Goal: Information Seeking & Learning: Learn about a topic

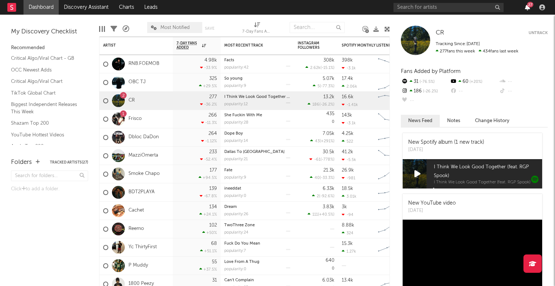
click at [525, 5] on icon "button" at bounding box center [527, 7] width 5 height 6
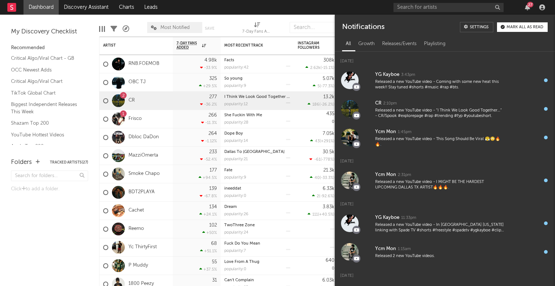
click at [296, 7] on nav "Dashboard Discovery Assistant Charts Leads 27" at bounding box center [277, 7] width 555 height 15
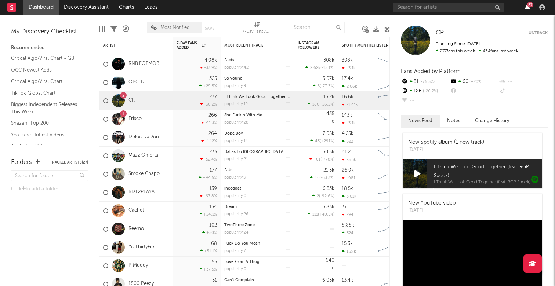
click at [527, 7] on icon "button" at bounding box center [527, 7] width 5 height 6
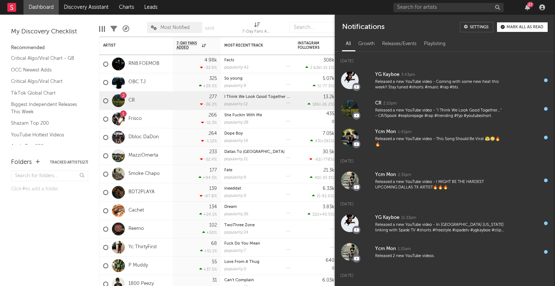
click at [343, 8] on nav "Dashboard Discovery Assistant Charts Leads 27" at bounding box center [277, 7] width 555 height 15
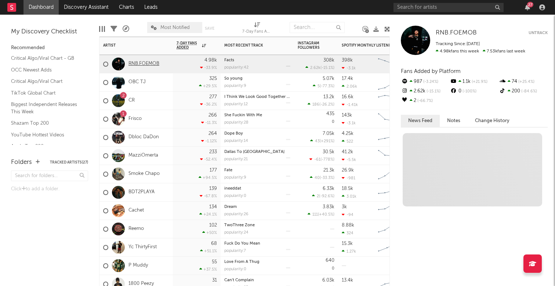
click at [148, 66] on link "RNB.FOEMOB" at bounding box center [144, 64] width 31 height 6
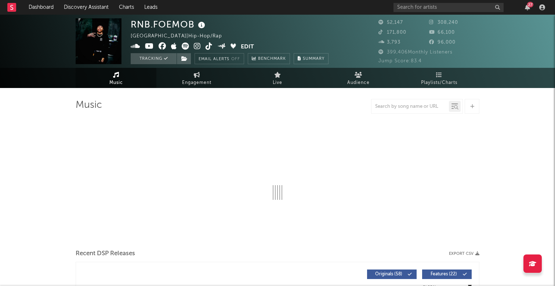
select select "6m"
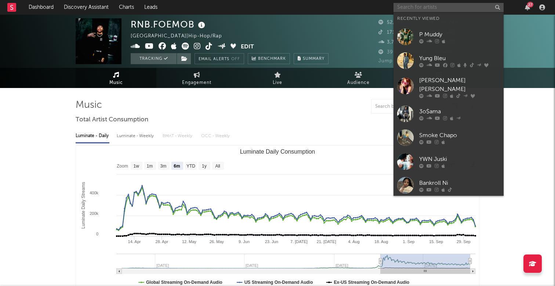
click at [406, 7] on input "text" at bounding box center [449, 7] width 110 height 9
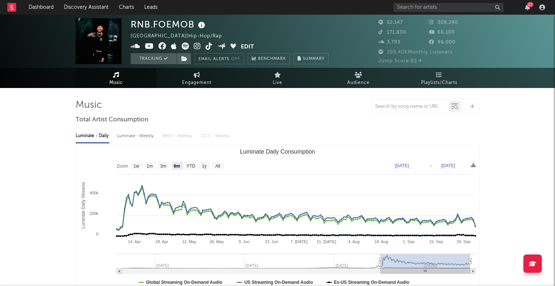
click at [334, 17] on div "RNB.FOEMOB [GEOGRAPHIC_DATA] | Hip-Hop/Rap Edit Tracking Email Alerts Off Bench…" at bounding box center [277, 41] width 555 height 53
click at [442, 9] on input "text" at bounding box center [449, 7] width 110 height 9
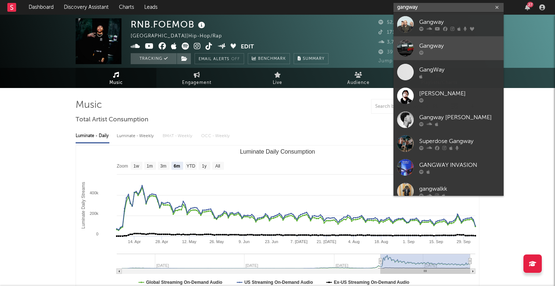
type input "gangway"
click at [451, 52] on div at bounding box center [459, 52] width 81 height 4
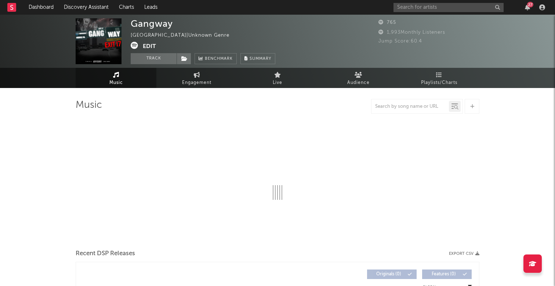
select select "1w"
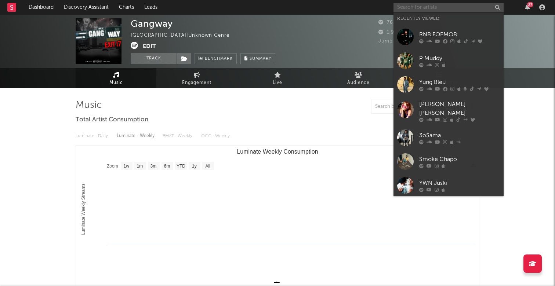
click at [421, 9] on input "text" at bounding box center [449, 7] width 110 height 9
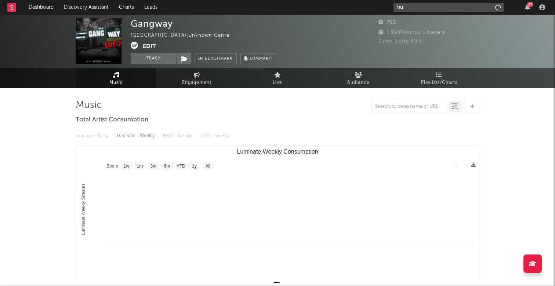
type input "h"
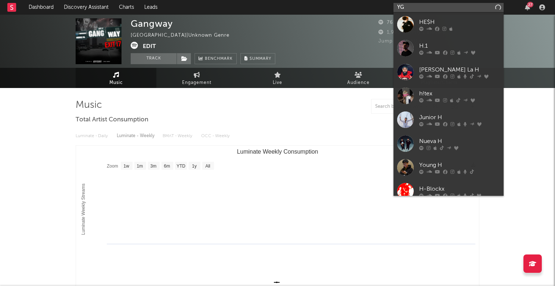
type input "YG"
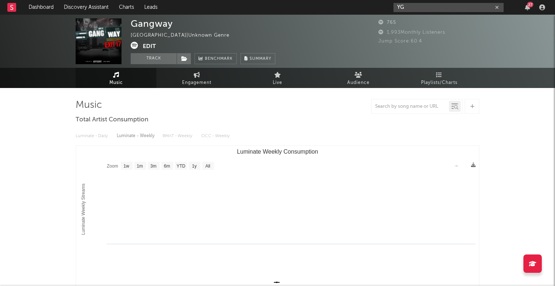
click at [498, 7] on icon "button" at bounding box center [497, 7] width 4 height 5
click at [529, 7] on div "27" at bounding box center [530, 5] width 6 height 6
click at [526, 11] on div "27" at bounding box center [471, 7] width 154 height 15
click at [528, 5] on div "27" at bounding box center [530, 5] width 6 height 6
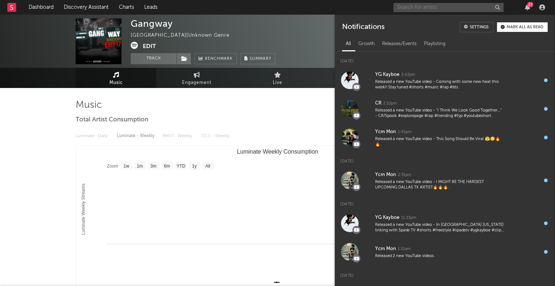
click at [459, 4] on input "text" at bounding box center [449, 7] width 110 height 9
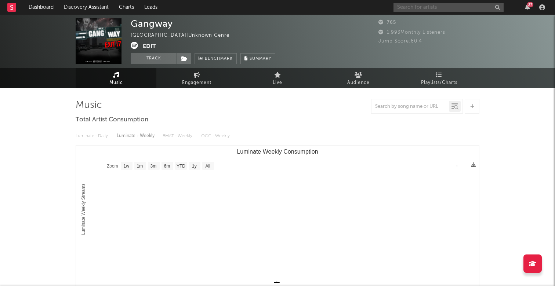
type input "K"
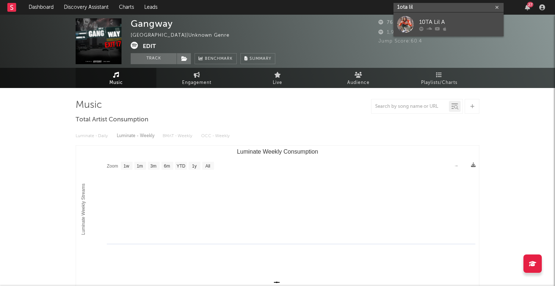
type input "1ota lil"
click at [445, 18] on div "10TA Lil A" at bounding box center [459, 22] width 81 height 9
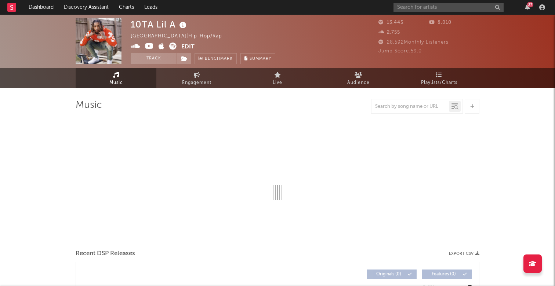
select select "6m"
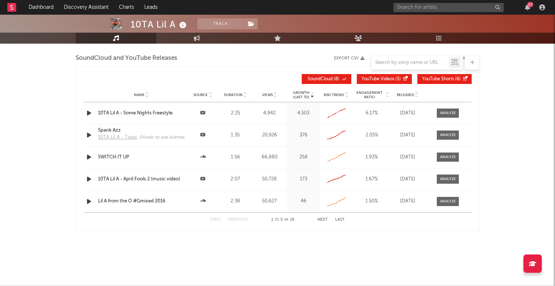
scroll to position [661, 0]
click at [530, 6] on div "27" at bounding box center [530, 5] width 6 height 6
click at [309, 6] on nav "Dashboard Discovery Assistant Charts Leads 27" at bounding box center [277, 7] width 555 height 15
click at [425, 10] on input "text" at bounding box center [449, 7] width 110 height 9
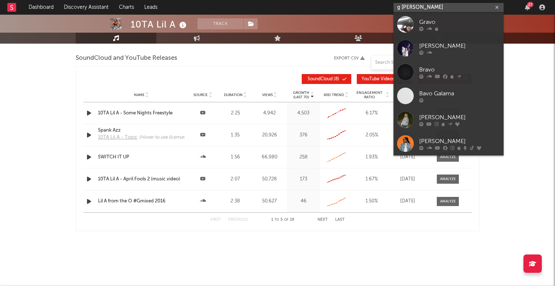
type input "g [PERSON_NAME]"
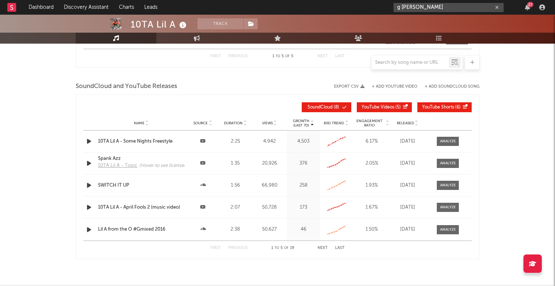
scroll to position [632, 0]
click at [499, 6] on button "button" at bounding box center [497, 7] width 6 height 7
click at [533, 1] on div "27" at bounding box center [471, 7] width 154 height 15
click at [530, 10] on div "27" at bounding box center [527, 7] width 11 height 6
click at [528, 8] on icon "button" at bounding box center [527, 7] width 5 height 6
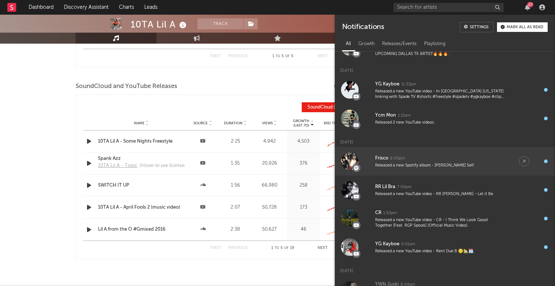
scroll to position [138, 0]
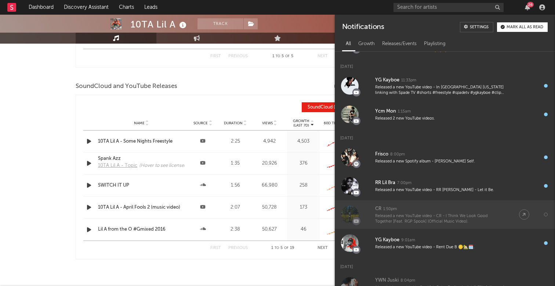
click at [462, 213] on div "CR 1:50pm" at bounding box center [439, 209] width 129 height 9
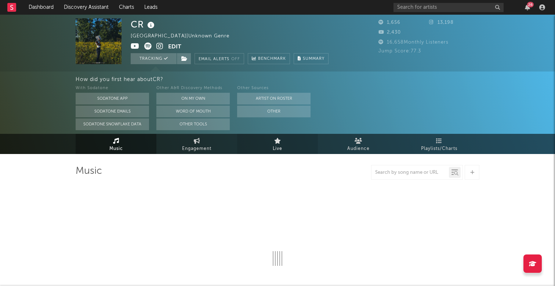
click at [312, 142] on link "Live" at bounding box center [277, 144] width 81 height 20
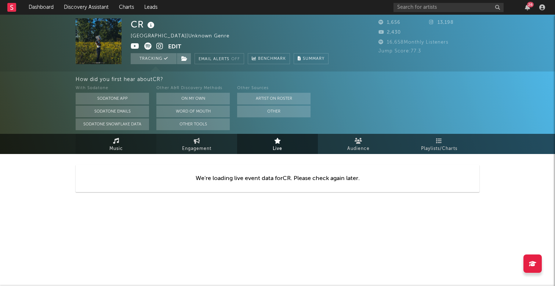
click at [125, 140] on link "Music" at bounding box center [116, 144] width 81 height 20
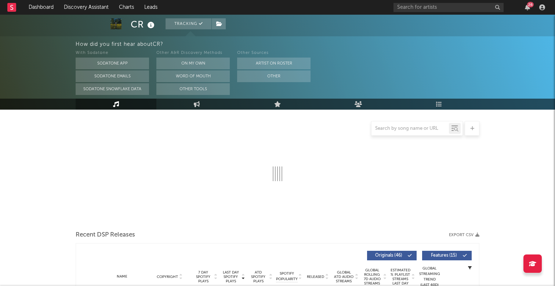
select select "6m"
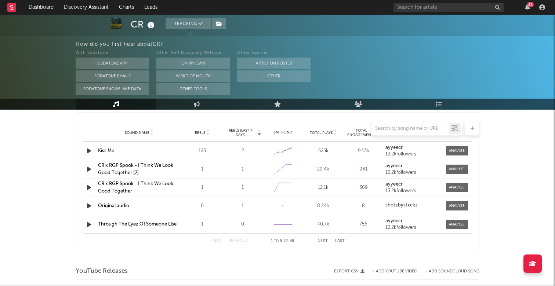
scroll to position [612, 0]
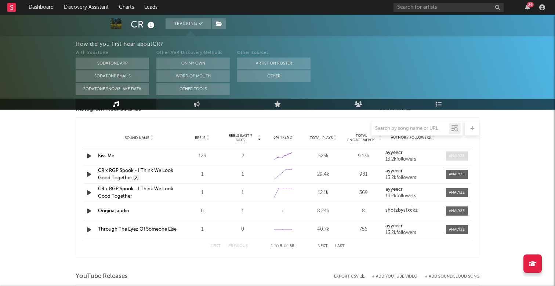
click at [463, 153] on div at bounding box center [457, 156] width 16 height 6
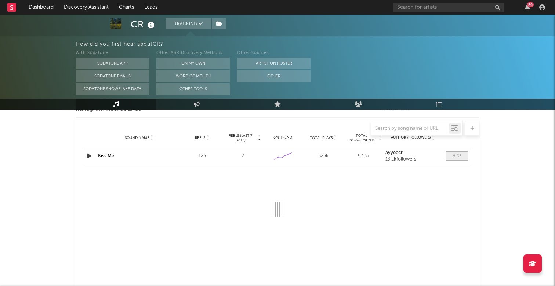
select select "6m"
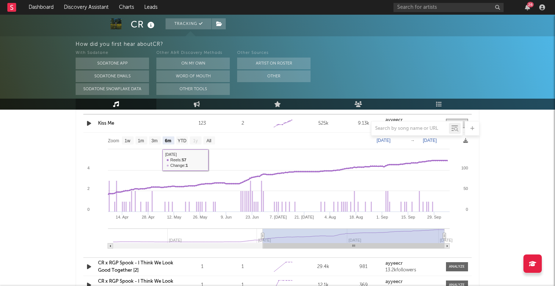
scroll to position [646, 0]
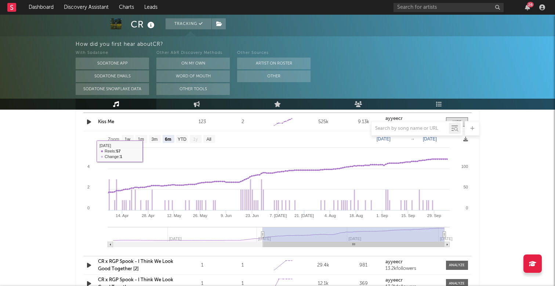
click at [89, 118] on icon "button" at bounding box center [89, 121] width 8 height 9
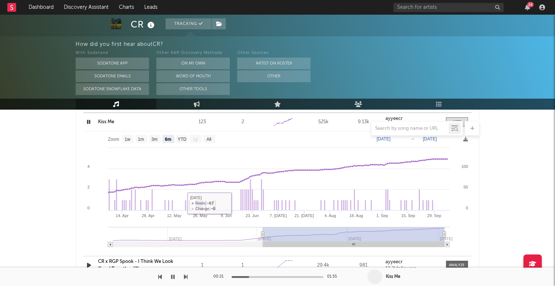
click at [172, 276] on icon "button" at bounding box center [173, 277] width 4 height 6
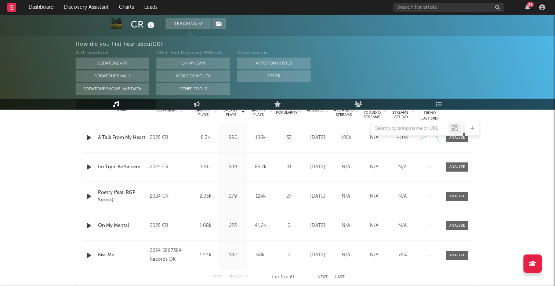
scroll to position [308, 0]
click at [525, 1] on div "26" at bounding box center [471, 7] width 154 height 15
click at [526, 6] on icon "button" at bounding box center [527, 7] width 5 height 6
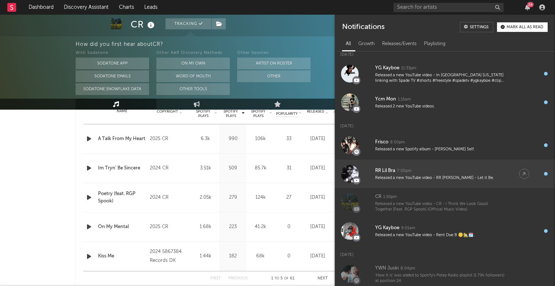
scroll to position [155, 0]
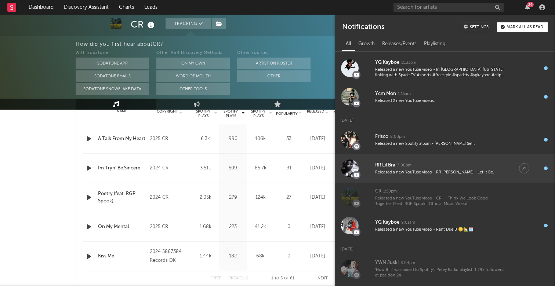
click at [438, 162] on div "RR Lil Bra 7:00pm" at bounding box center [439, 165] width 129 height 9
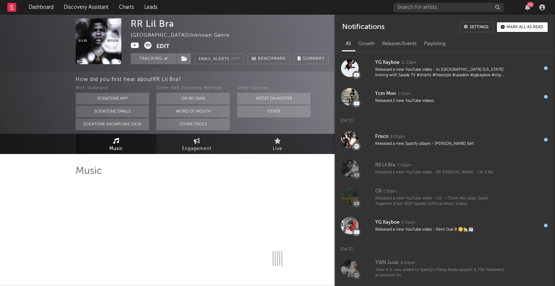
select select "6m"
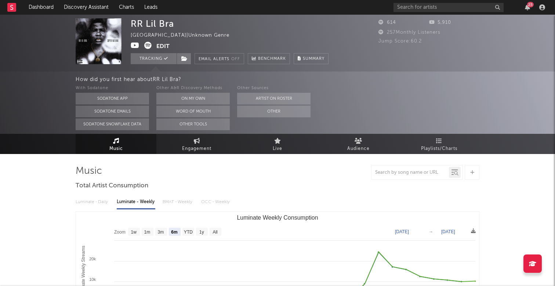
click at [317, 29] on div "RR Lil Bra [GEOGRAPHIC_DATA] | Unknown Genre Edit Tracking Email Alerts Off Ben…" at bounding box center [230, 41] width 198 height 46
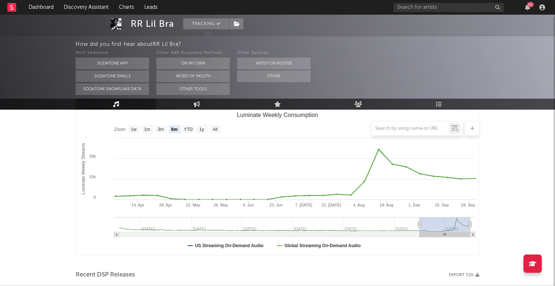
scroll to position [114, 0]
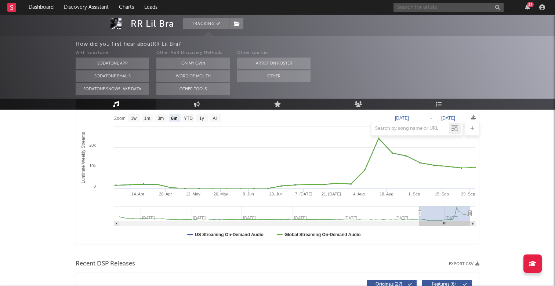
click at [446, 11] on input "text" at bounding box center [449, 7] width 110 height 9
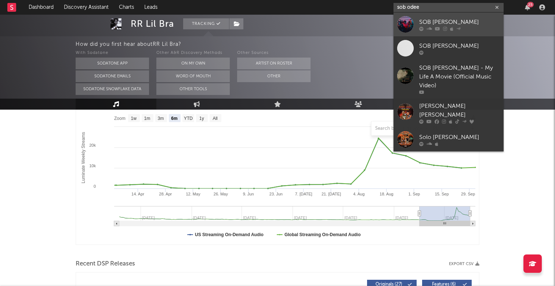
type input "sob odee"
click at [457, 21] on div "SOB [PERSON_NAME]" at bounding box center [459, 22] width 81 height 9
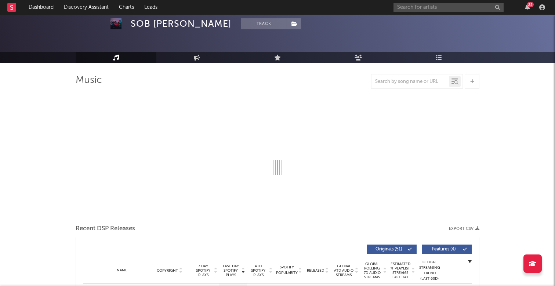
scroll to position [31, 0]
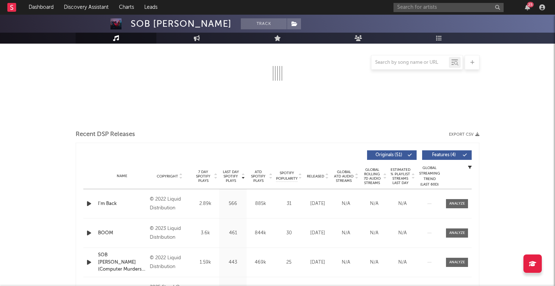
select select "6m"
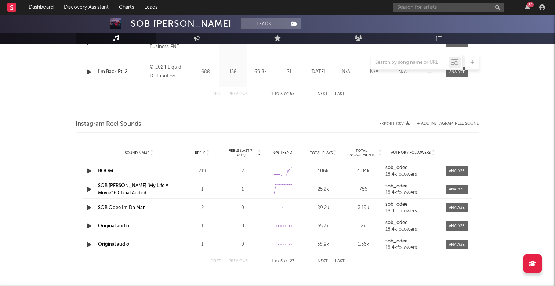
scroll to position [423, 0]
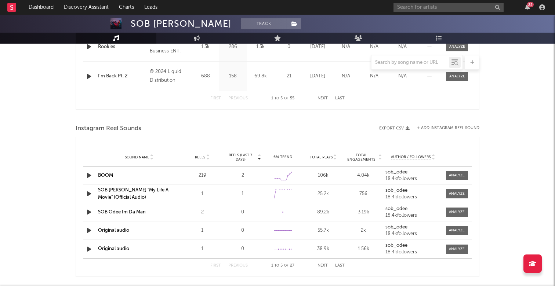
click at [92, 174] on icon "button" at bounding box center [89, 175] width 8 height 9
click at [92, 191] on icon "button" at bounding box center [89, 193] width 8 height 9
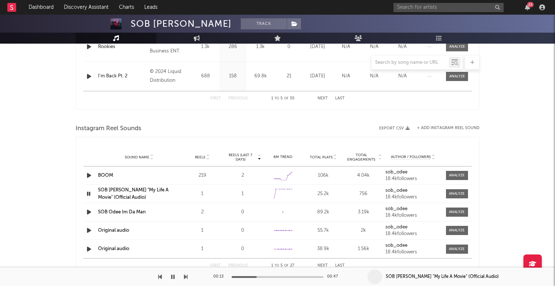
click at [88, 193] on icon "button" at bounding box center [88, 193] width 7 height 9
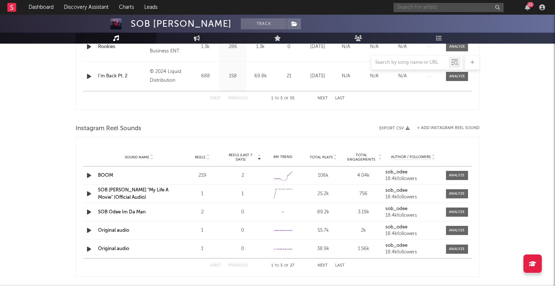
click at [459, 9] on input "text" at bounding box center [449, 7] width 110 height 9
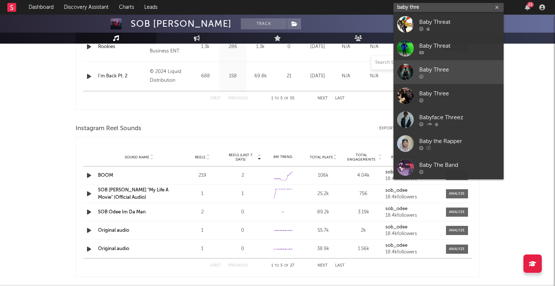
type input "baby thre"
click at [435, 74] on div at bounding box center [459, 76] width 81 height 4
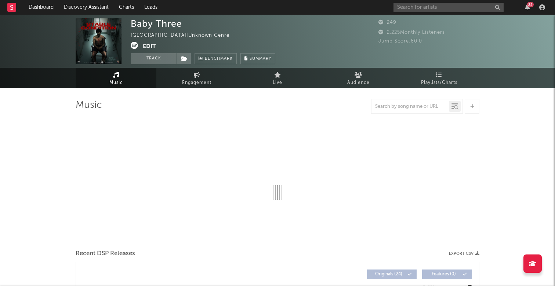
select select "6m"
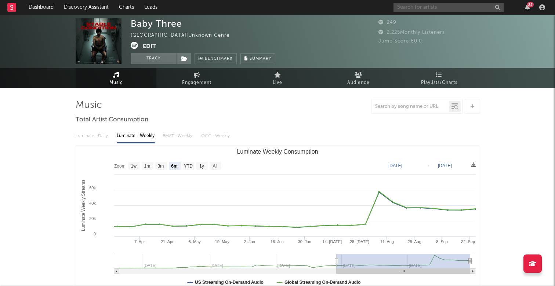
click at [432, 11] on input "text" at bounding box center [449, 7] width 110 height 9
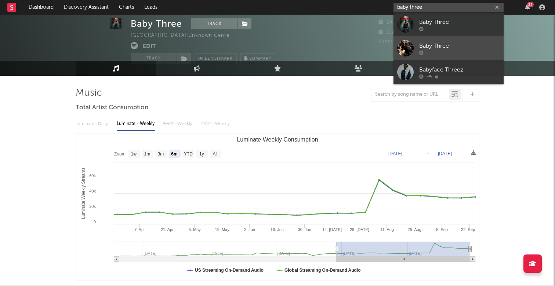
scroll to position [12, 0]
type input "baby three"
click at [440, 53] on div at bounding box center [459, 52] width 81 height 4
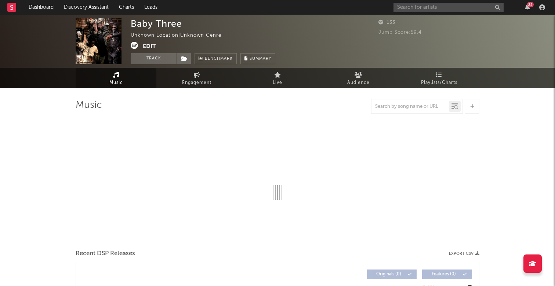
select select "1w"
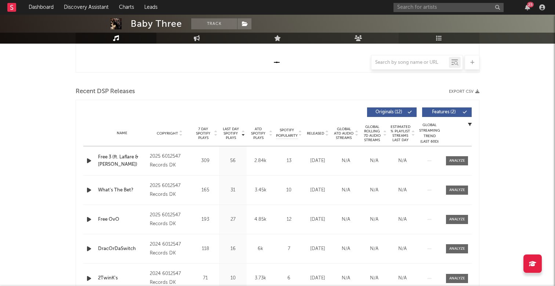
scroll to position [247, 0]
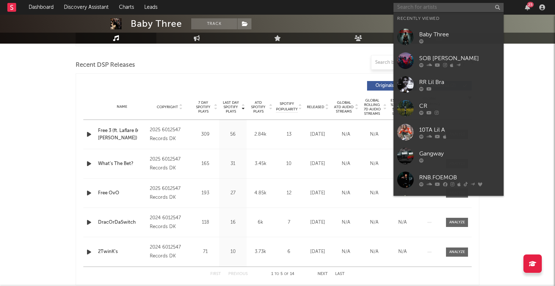
click at [418, 11] on input "text" at bounding box center [449, 7] width 110 height 9
paste input "[URL][DOMAIN_NAME]"
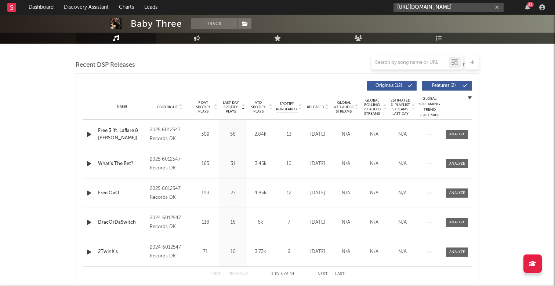
type input "[URL][DOMAIN_NAME]"
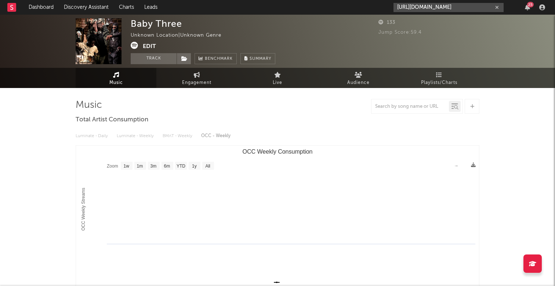
scroll to position [0, 0]
click at [527, 8] on icon "button" at bounding box center [527, 7] width 5 height 6
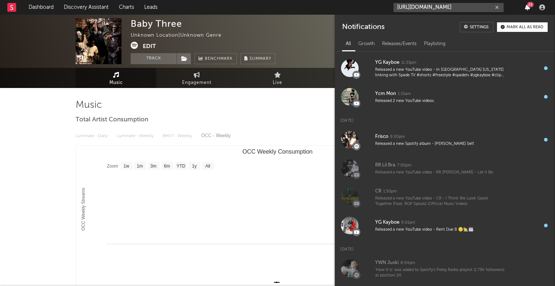
click at [527, 6] on icon "button" at bounding box center [527, 7] width 5 height 6
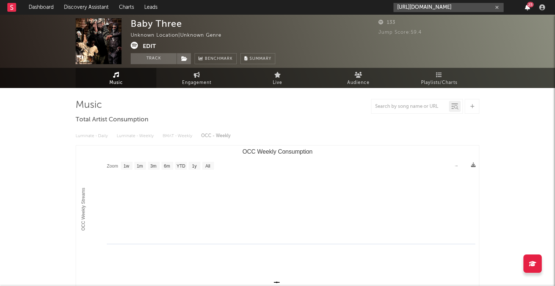
click at [527, 6] on icon "button" at bounding box center [527, 7] width 5 height 6
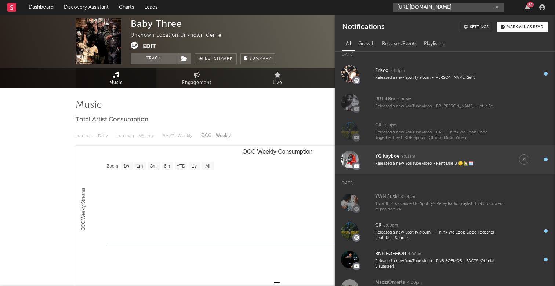
scroll to position [237, 0]
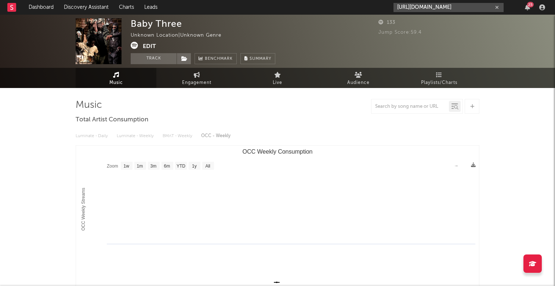
click at [494, 6] on input "[URL][DOMAIN_NAME]" at bounding box center [449, 7] width 110 height 9
click at [498, 7] on icon "button" at bounding box center [497, 7] width 4 height 5
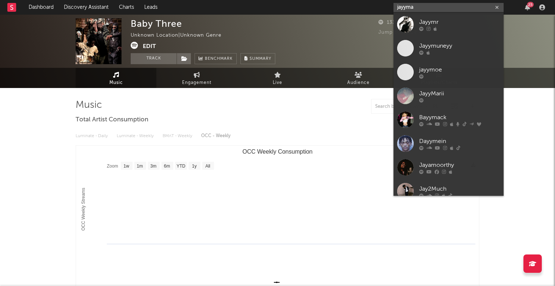
type input "jayymac"
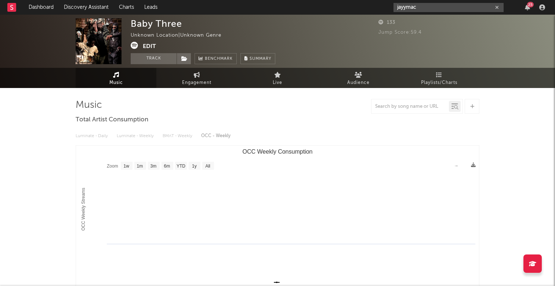
click at [496, 7] on icon "button" at bounding box center [497, 7] width 4 height 5
paste input "[URL][DOMAIN_NAME]"
type input "[URL][DOMAIN_NAME]"
click at [441, 30] on div "Jump Score: 59.4" at bounding box center [429, 32] width 101 height 9
click at [498, 9] on icon "button" at bounding box center [497, 7] width 4 height 5
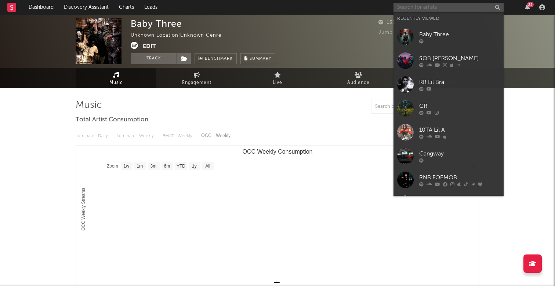
click at [463, 6] on input "text" at bounding box center [449, 7] width 110 height 9
paste input "[URL][DOMAIN_NAME]"
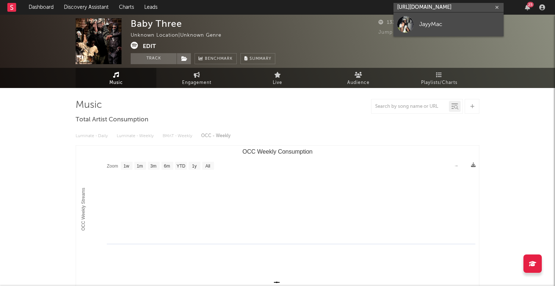
type input "[URL][DOMAIN_NAME]"
click at [457, 20] on div "JayyMac" at bounding box center [459, 24] width 81 height 9
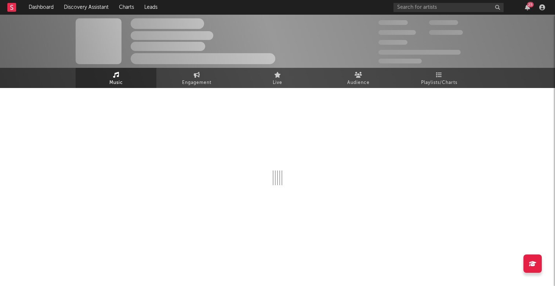
select select "1w"
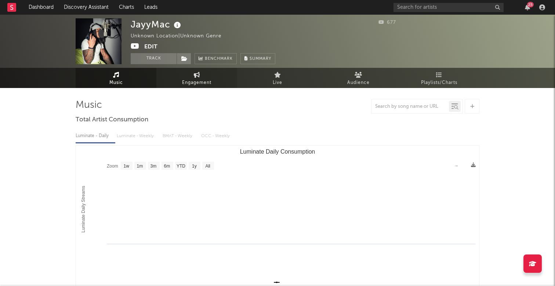
click at [203, 76] on link "Engagement" at bounding box center [196, 78] width 81 height 20
select select "1w"
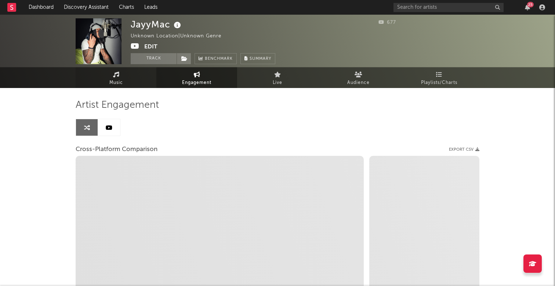
scroll to position [0, 0]
click at [118, 84] on span "Music" at bounding box center [116, 82] width 14 height 9
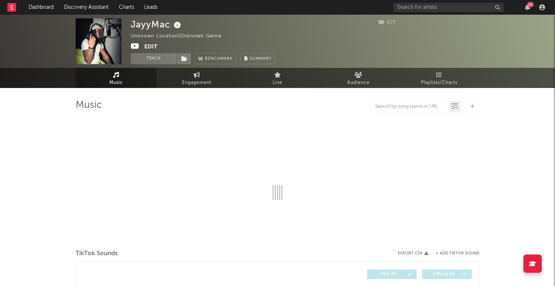
select select "1w"
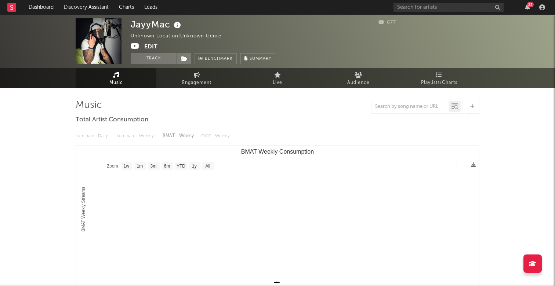
click at [118, 79] on span "Music" at bounding box center [116, 83] width 14 height 9
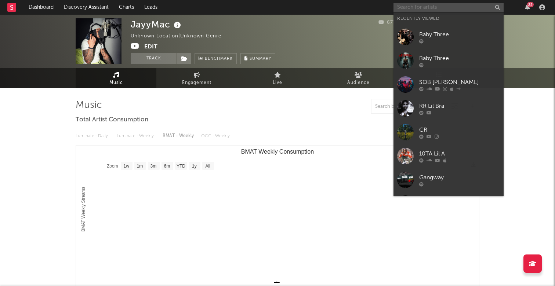
click at [461, 6] on input "text" at bounding box center [449, 7] width 110 height 9
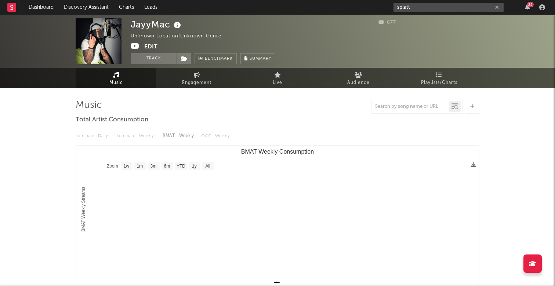
click at [426, 8] on input "splatt" at bounding box center [449, 7] width 110 height 9
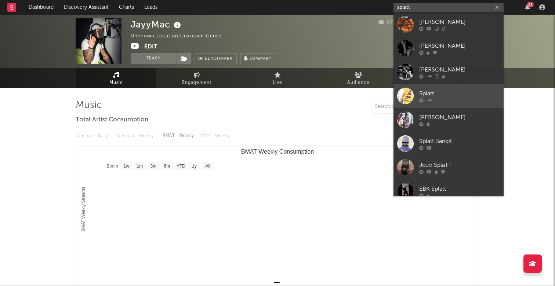
type input "splatt"
click at [438, 96] on div "Splatt" at bounding box center [459, 93] width 81 height 9
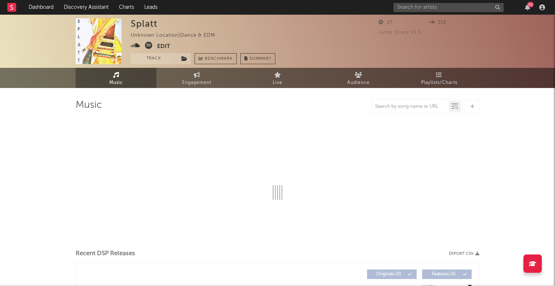
select select "1w"
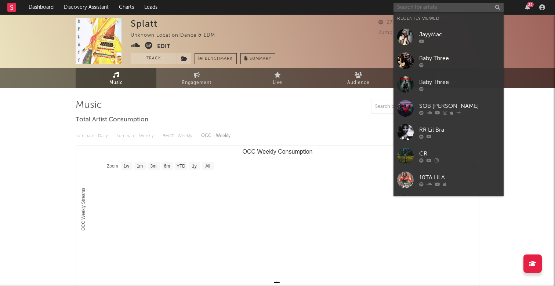
click at [413, 4] on input "text" at bounding box center [449, 7] width 110 height 9
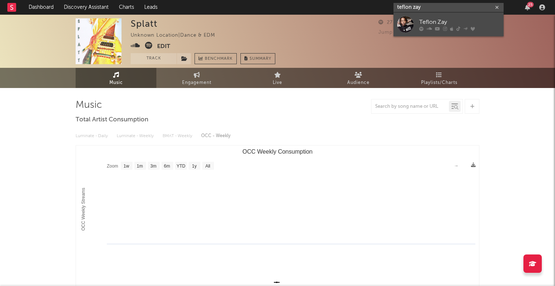
type input "teflon zay"
click at [446, 24] on div "Teflon Zay" at bounding box center [459, 22] width 81 height 9
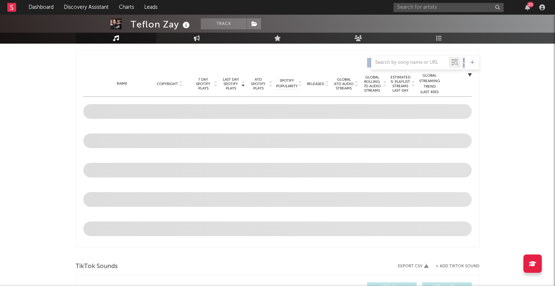
scroll to position [211, 0]
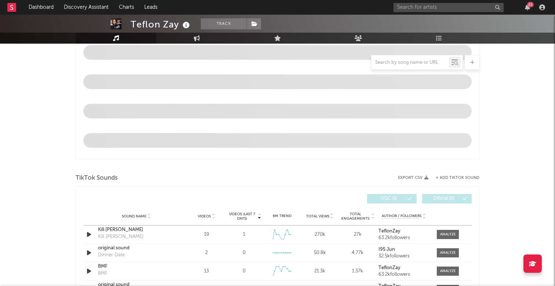
select select "6m"
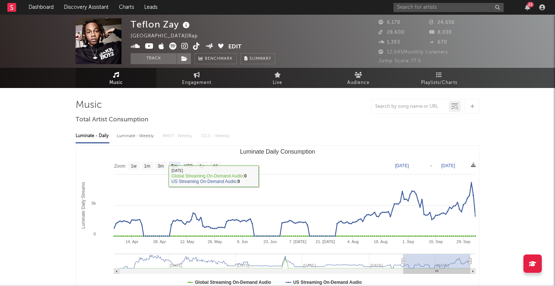
scroll to position [0, 0]
click at [424, 8] on input "text" at bounding box center [449, 7] width 110 height 9
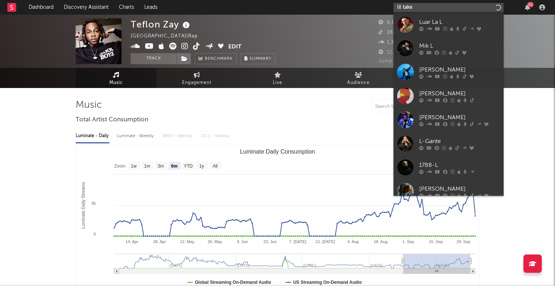
type input "lil take"
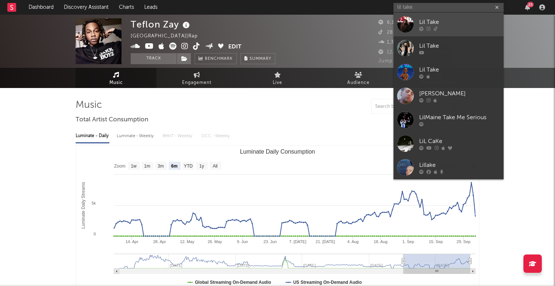
click at [435, 20] on div "Lil Take" at bounding box center [459, 22] width 81 height 9
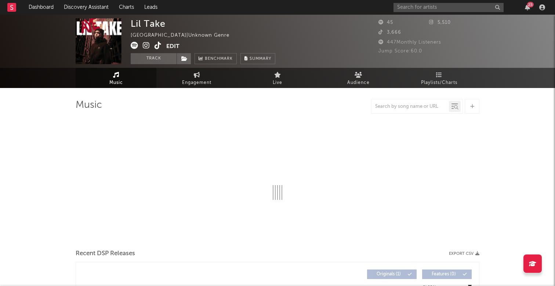
select select "1w"
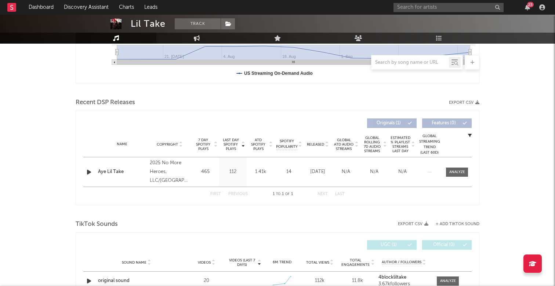
scroll to position [211, 0]
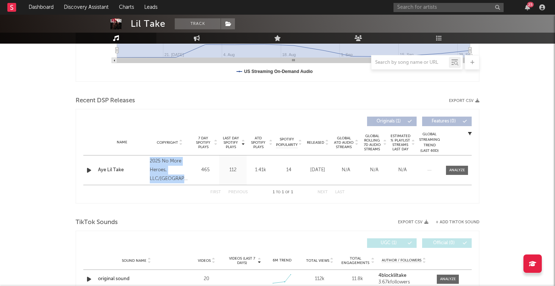
drag, startPoint x: 148, startPoint y: 160, endPoint x: 185, endPoint y: 177, distance: 40.6
click at [186, 177] on div "Copyright 2025 No More Heroes, LLC/[GEOGRAPHIC_DATA][PERSON_NAME]" at bounding box center [170, 170] width 44 height 26
click at [181, 205] on div "Music Total Artist Consumption Luminate - Daily Luminate - Weekly BMAT - Weekly…" at bounding box center [278, 181] width 404 height 587
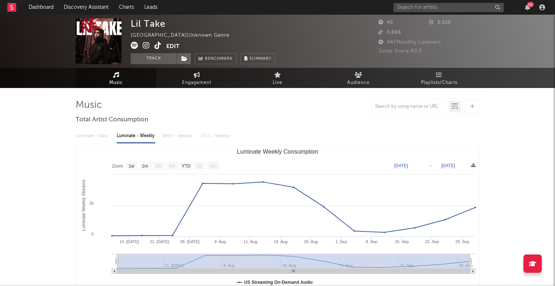
scroll to position [0, 0]
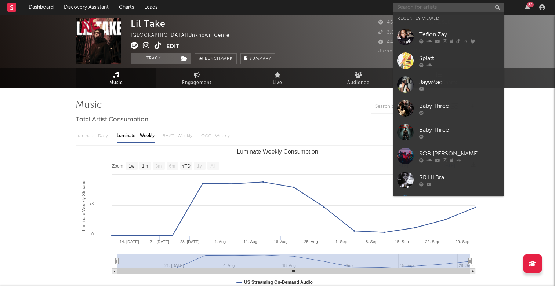
click at [423, 3] on input "text" at bounding box center [449, 7] width 110 height 9
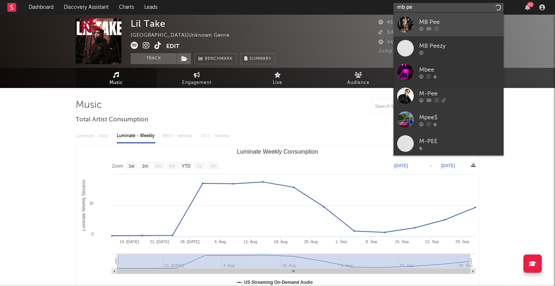
type input "mb pe"
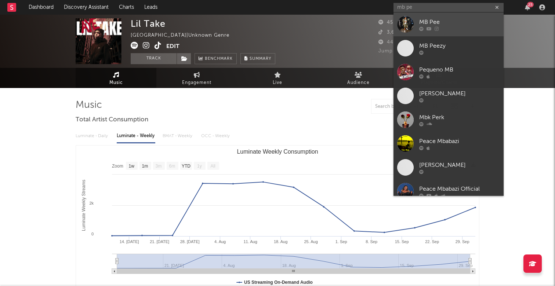
click at [436, 25] on div "MB Pee" at bounding box center [459, 22] width 81 height 9
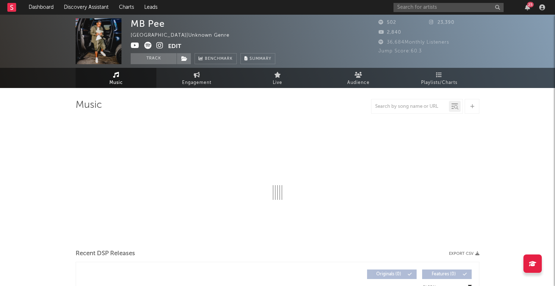
select select "6m"
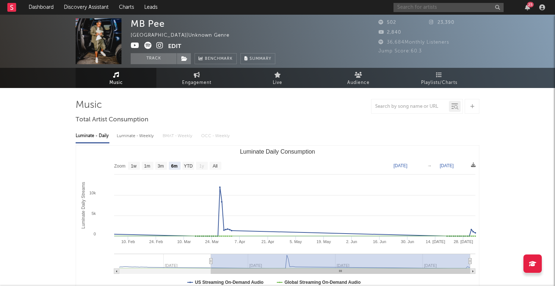
click at [417, 4] on input "text" at bounding box center [449, 7] width 110 height 9
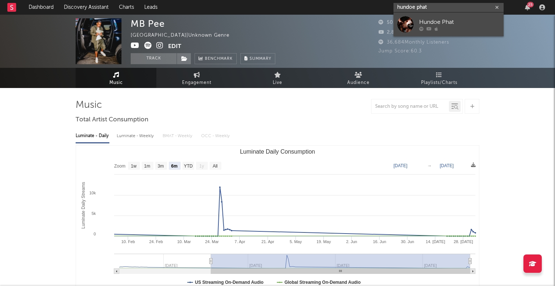
type input "hundoe phat"
click at [445, 24] on div "Hundoe Phat" at bounding box center [459, 22] width 81 height 9
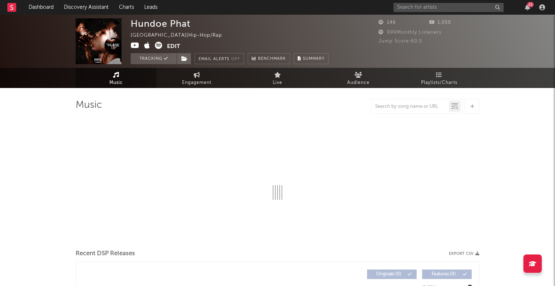
select select "1w"
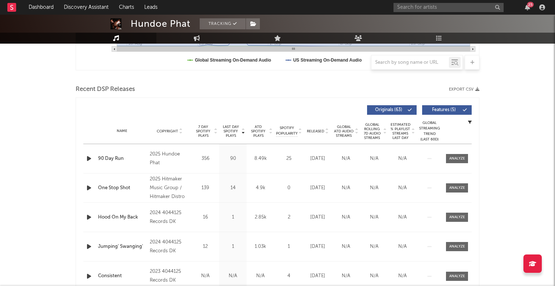
scroll to position [230, 0]
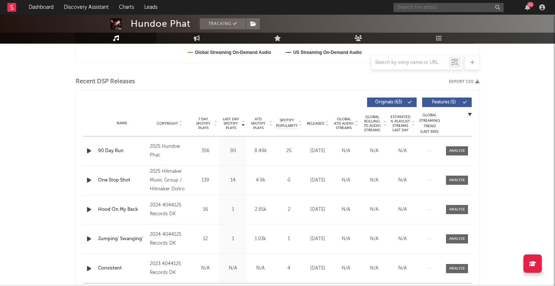
click at [442, 8] on input "text" at bounding box center [449, 7] width 110 height 9
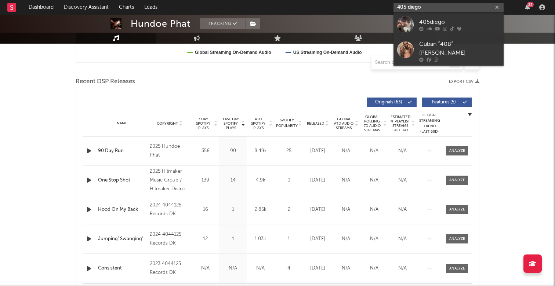
type input "405 Diego"
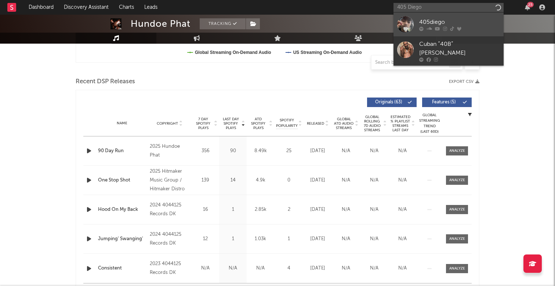
drag, startPoint x: 442, startPoint y: 8, endPoint x: 440, endPoint y: 17, distance: 9.7
click at [440, 17] on link "405diego" at bounding box center [449, 24] width 110 height 24
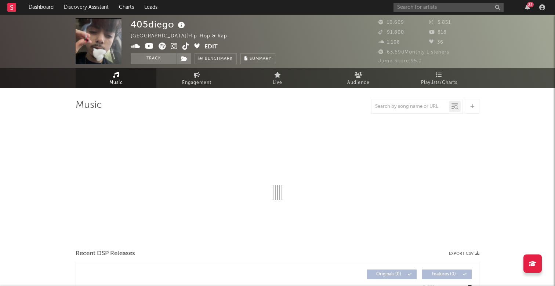
select select "1w"
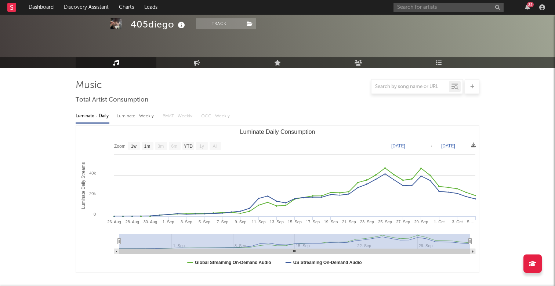
scroll to position [13, 0]
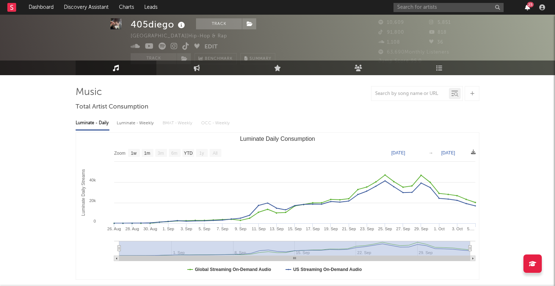
click at [529, 8] on icon "button" at bounding box center [527, 7] width 5 height 6
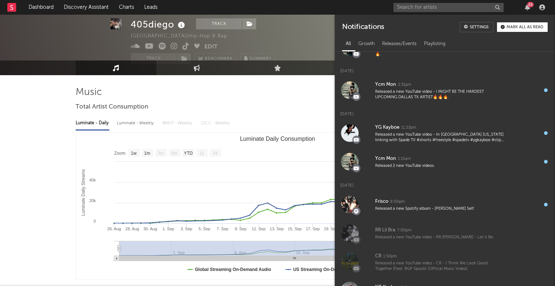
scroll to position [101, 0]
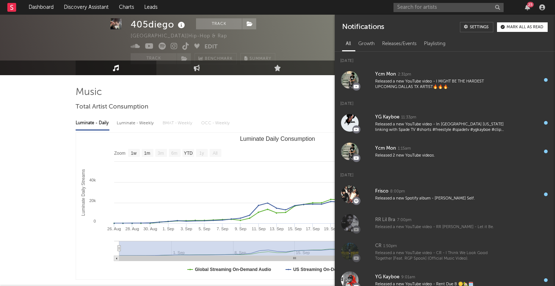
click at [519, 8] on div "25" at bounding box center [471, 7] width 154 height 15
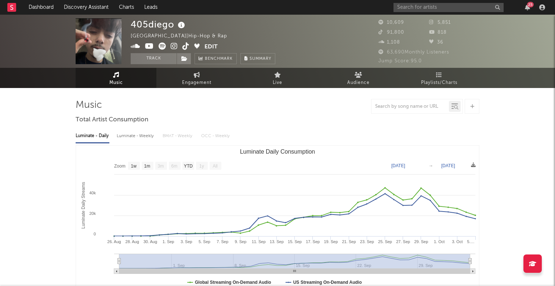
scroll to position [0, 0]
click at [439, 10] on input "text" at bounding box center [449, 7] width 110 height 9
click at [448, 10] on input "text" at bounding box center [449, 7] width 110 height 9
click at [537, 43] on div "405diego [GEOGRAPHIC_DATA] | Hip-hop & Rap Edit Track Benchmark Summary 10,609 …" at bounding box center [277, 41] width 555 height 53
click at [438, 5] on input "text" at bounding box center [449, 7] width 110 height 9
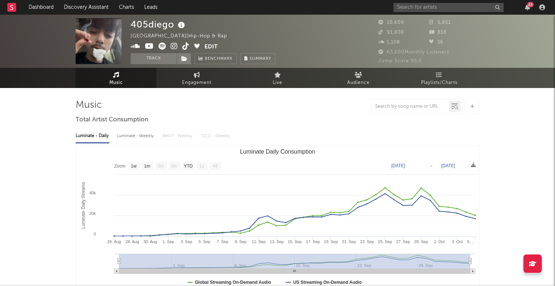
click at [410, 2] on div "25" at bounding box center [471, 7] width 154 height 15
click at [529, 7] on div "25" at bounding box center [530, 5] width 7 height 6
click at [423, 9] on input "text" at bounding box center [449, 7] width 110 height 9
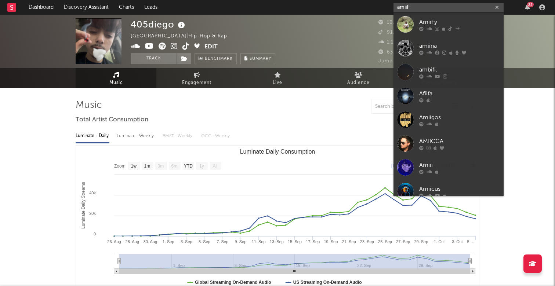
type input "amid"
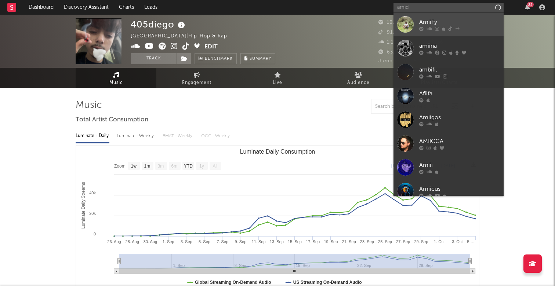
drag, startPoint x: 394, startPoint y: 1, endPoint x: 468, endPoint y: 19, distance: 76.5
click at [468, 19] on div "AmiiFy" at bounding box center [459, 22] width 81 height 9
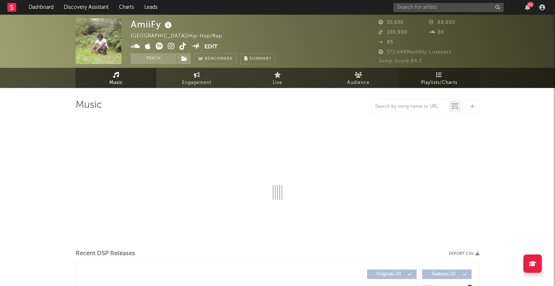
select select "1w"
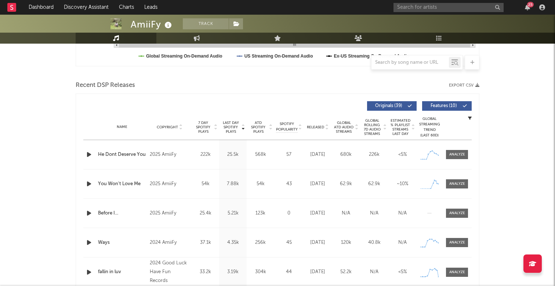
scroll to position [246, 0]
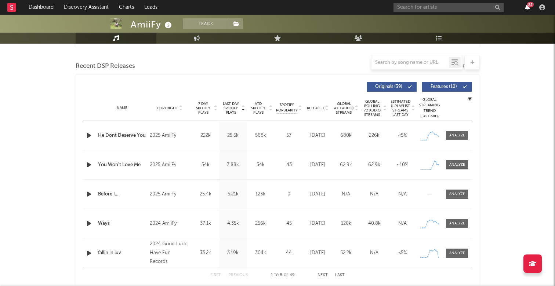
click at [529, 8] on icon "button" at bounding box center [527, 7] width 5 height 6
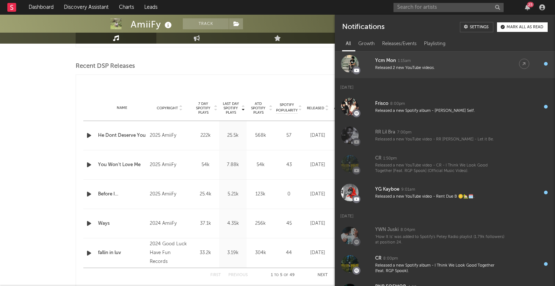
scroll to position [191, 0]
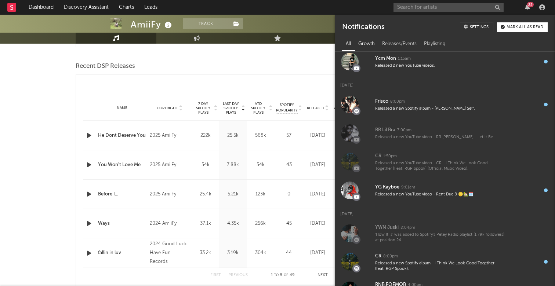
click at [371, 44] on div "Growth" at bounding box center [367, 44] width 24 height 12
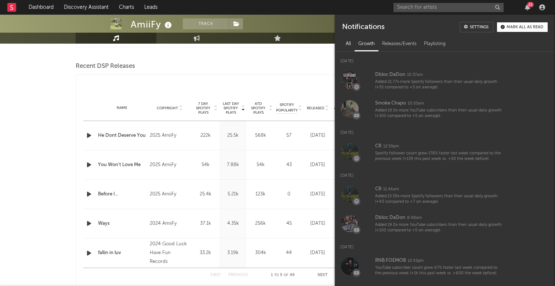
click at [354, 41] on div "All" at bounding box center [348, 44] width 12 height 12
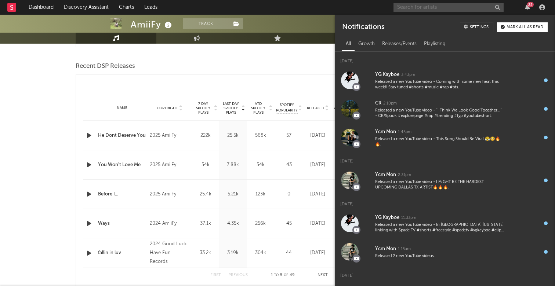
click at [449, 6] on input "text" at bounding box center [449, 7] width 110 height 9
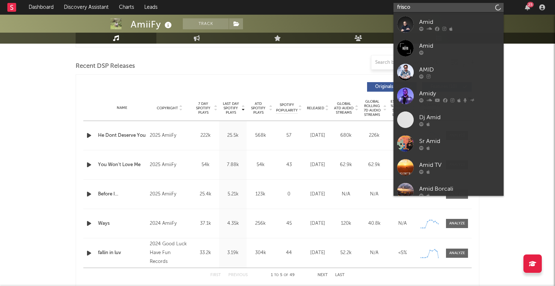
type input "frisco"
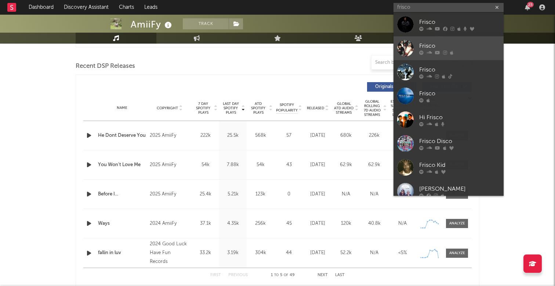
click at [445, 39] on link "Frisco" at bounding box center [449, 48] width 110 height 24
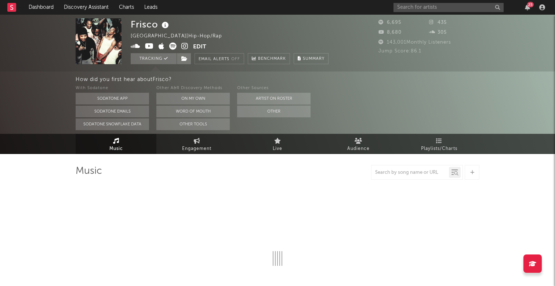
select select "6m"
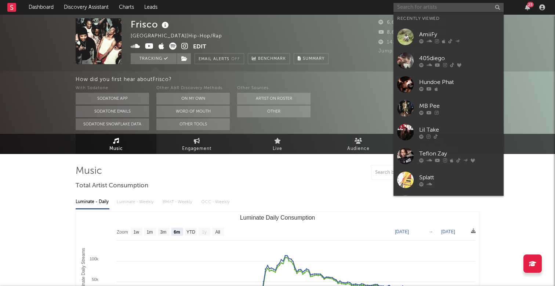
click at [426, 6] on input "text" at bounding box center [449, 7] width 110 height 9
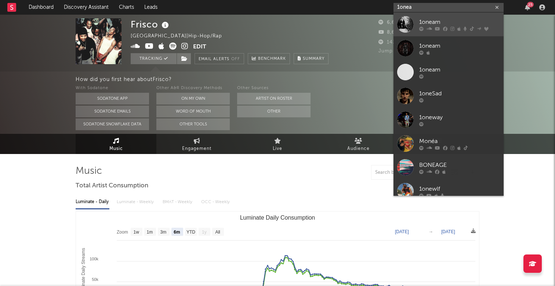
type input "1onea"
click at [428, 17] on link "1oneam" at bounding box center [449, 24] width 110 height 24
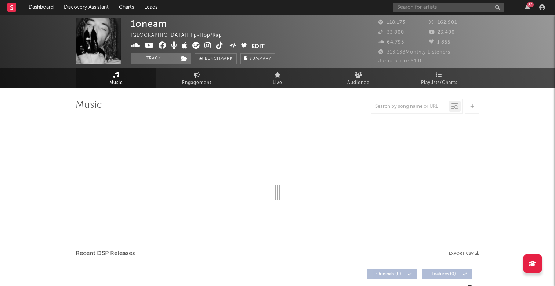
select select "6m"
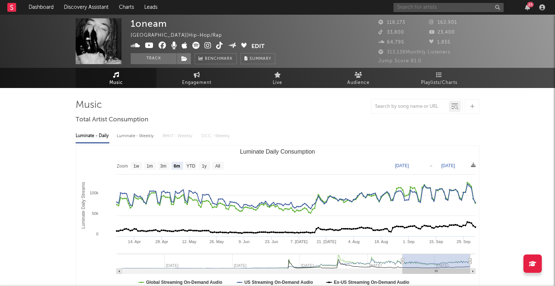
click at [480, 5] on input "text" at bounding box center [449, 7] width 110 height 9
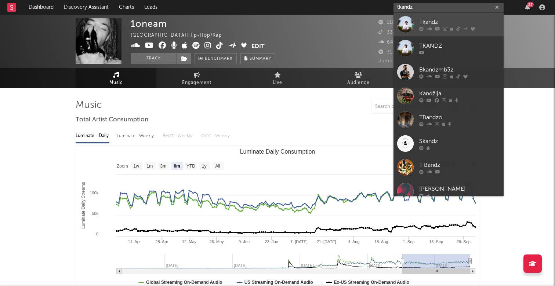
type input "tkandz"
click at [458, 22] on div "Tkandz" at bounding box center [459, 22] width 81 height 9
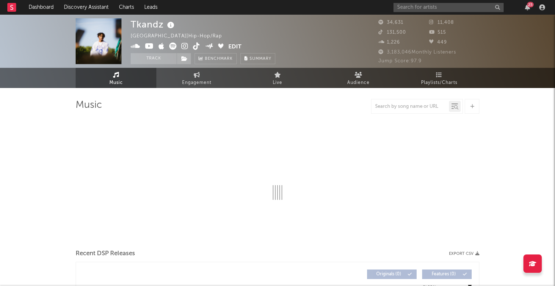
select select "6m"
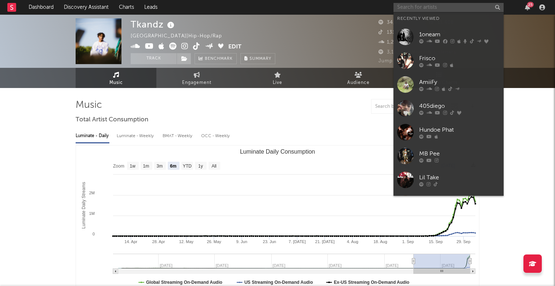
click at [430, 4] on input "text" at bounding box center [449, 7] width 110 height 9
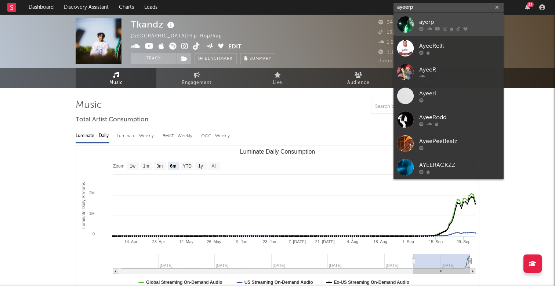
type input "ayeerp"
click at [449, 22] on div "ayerp" at bounding box center [459, 22] width 81 height 9
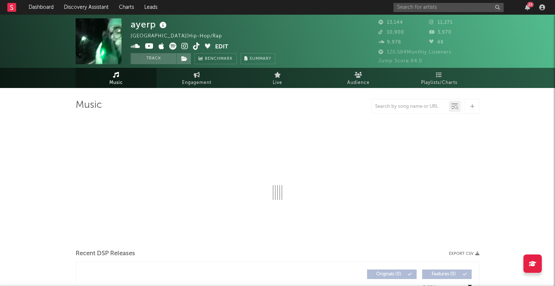
select select "6m"
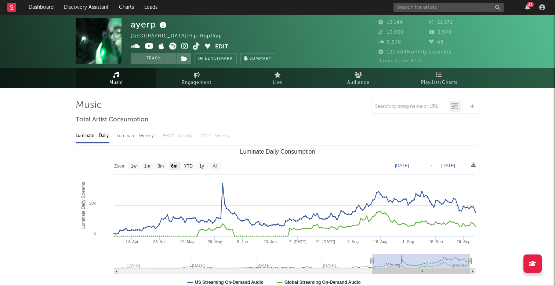
click at [529, 7] on div "25" at bounding box center [530, 5] width 7 height 6
click at [339, 8] on nav "Dashboard Discovery Assistant Charts Leads 25" at bounding box center [277, 7] width 555 height 15
click at [529, 8] on icon "button" at bounding box center [527, 7] width 5 height 6
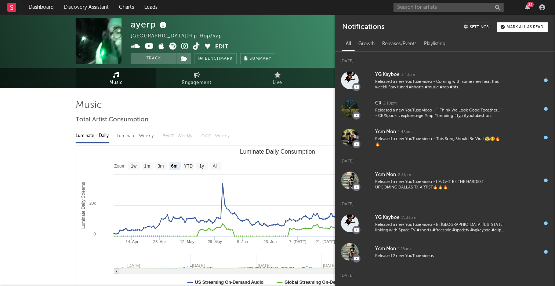
click at [520, 28] on div "Mark all as read" at bounding box center [525, 27] width 37 height 4
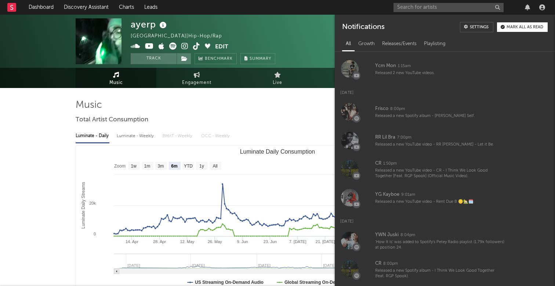
scroll to position [170, 0]
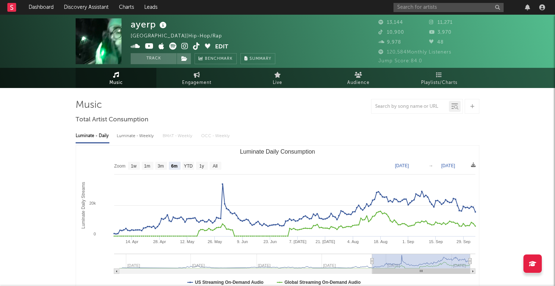
click at [357, 6] on nav "Dashboard Discovery Assistant Charts Leads" at bounding box center [277, 7] width 555 height 15
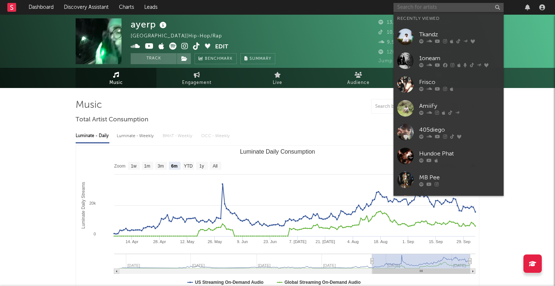
click at [408, 10] on input "text" at bounding box center [449, 7] width 110 height 9
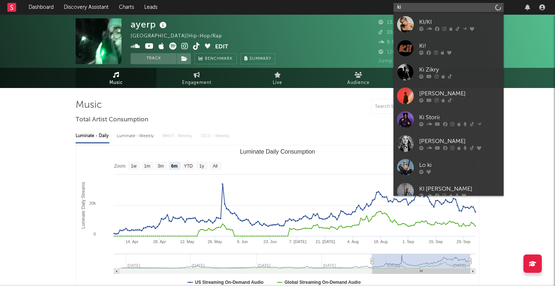
type input "k"
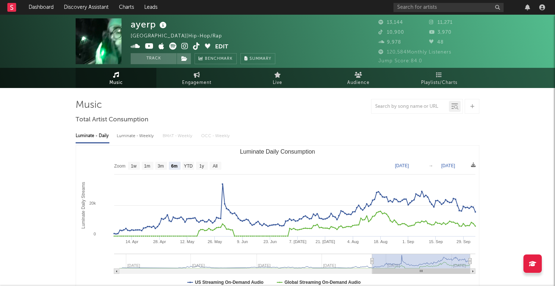
click at [307, 8] on nav "Dashboard Discovery Assistant Charts Leads" at bounding box center [277, 7] width 555 height 15
click at [454, 4] on input "text" at bounding box center [449, 7] width 110 height 9
click at [431, 8] on input "[PERSON_NAME]" at bounding box center [449, 7] width 110 height 9
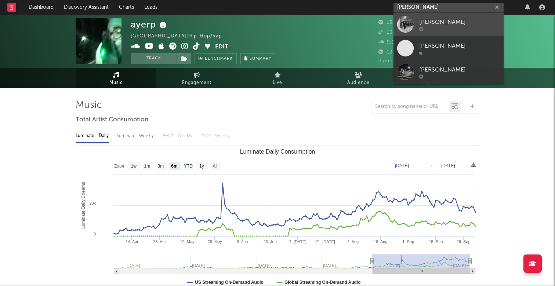
type input "[PERSON_NAME]"
click at [438, 21] on div "[PERSON_NAME]" at bounding box center [459, 22] width 81 height 9
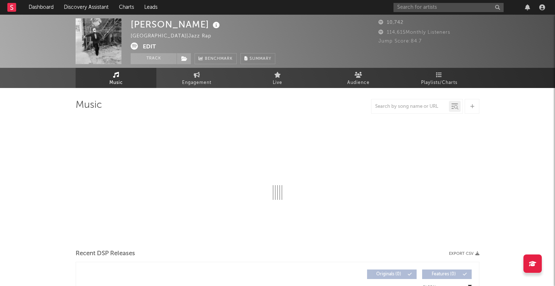
select select "6m"
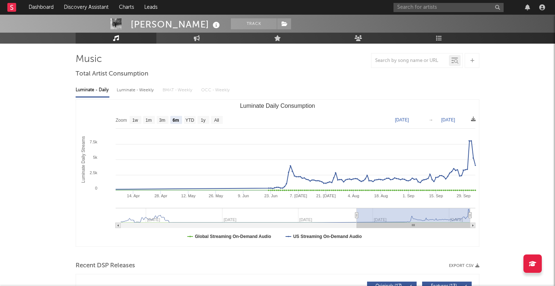
scroll to position [59, 0]
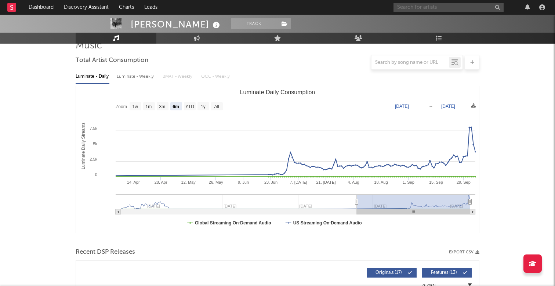
click at [441, 6] on input "text" at bounding box center [449, 7] width 110 height 9
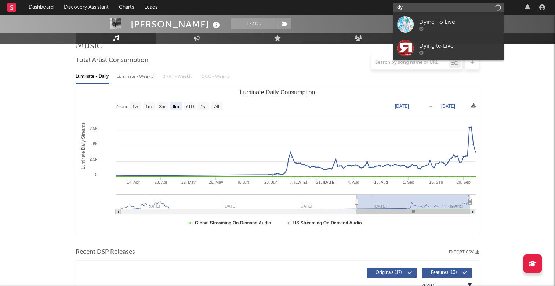
type input "d"
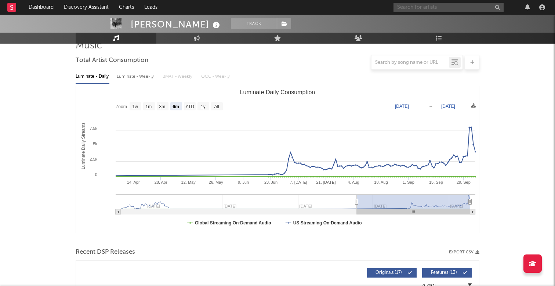
scroll to position [0, 0]
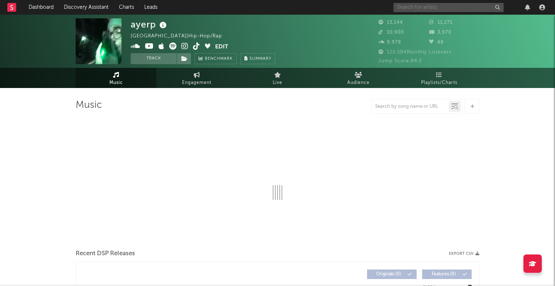
select select "6m"
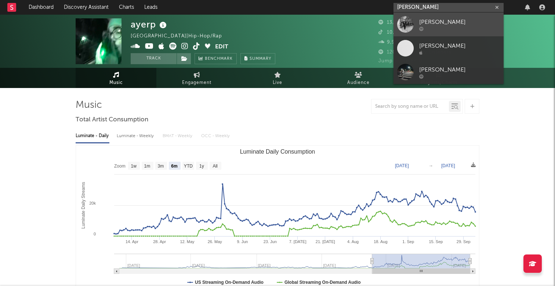
type input "[PERSON_NAME]"
click at [452, 22] on div "[PERSON_NAME]" at bounding box center [459, 22] width 81 height 9
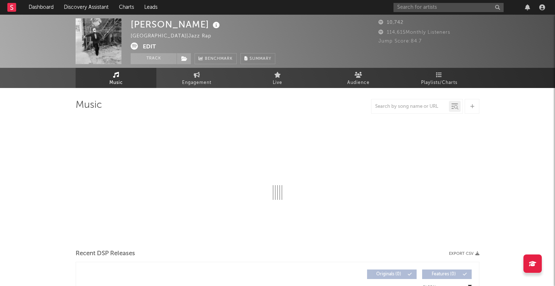
select select "6m"
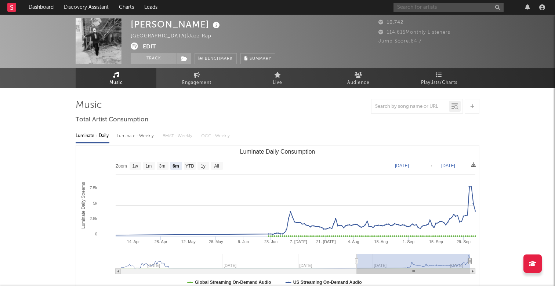
click at [441, 6] on input "text" at bounding box center [449, 7] width 110 height 9
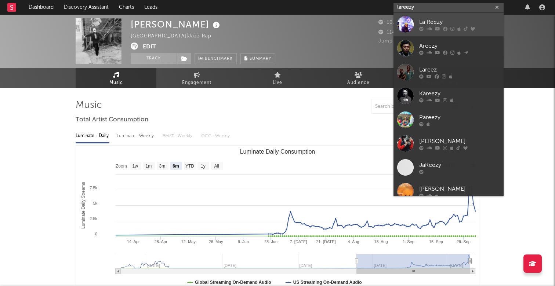
type input "lareezy"
click at [437, 19] on div "La Reezy" at bounding box center [459, 22] width 81 height 9
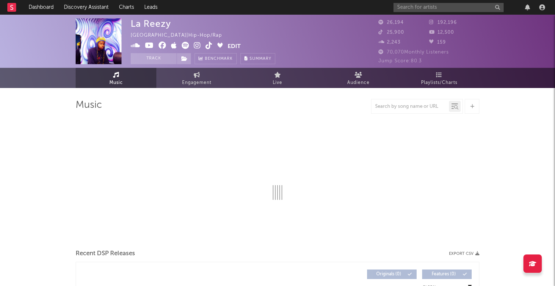
select select "6m"
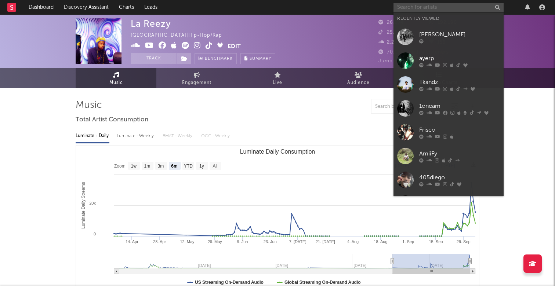
click at [423, 11] on input "text" at bounding box center [449, 7] width 110 height 9
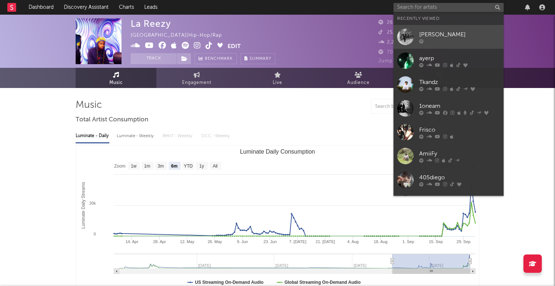
click at [439, 36] on div "[PERSON_NAME]" at bounding box center [459, 34] width 81 height 9
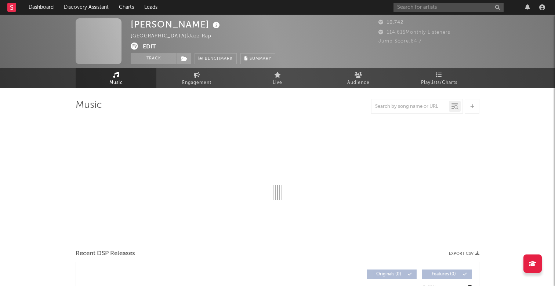
select select "6m"
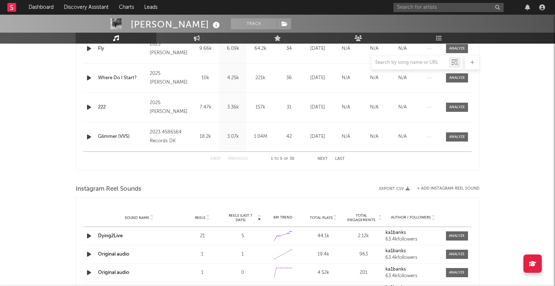
scroll to position [303, 0]
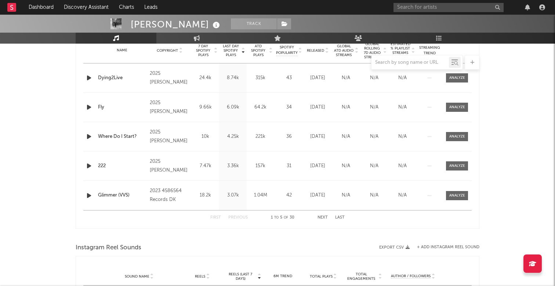
click at [322, 218] on button "Next" at bounding box center [323, 218] width 10 height 4
click at [320, 216] on div "First Previous 6 to 10 of 30 Next Last" at bounding box center [277, 218] width 134 height 14
click at [325, 217] on button "Next" at bounding box center [323, 218] width 10 height 4
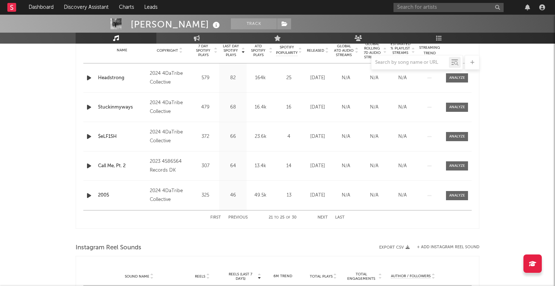
click at [325, 217] on button "Next" at bounding box center [323, 218] width 10 height 4
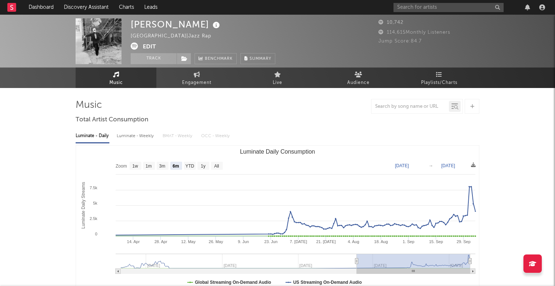
scroll to position [0, 0]
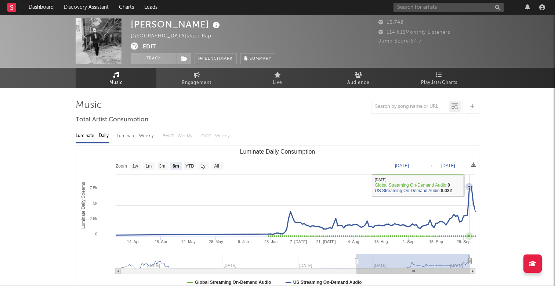
click at [469, 187] on icon "Luminate Daily Consumption" at bounding box center [469, 186] width 3 height 3
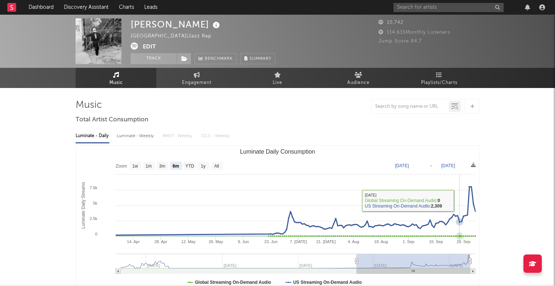
click at [459, 203] on rect "Luminate Daily Consumption" at bounding box center [277, 219] width 403 height 147
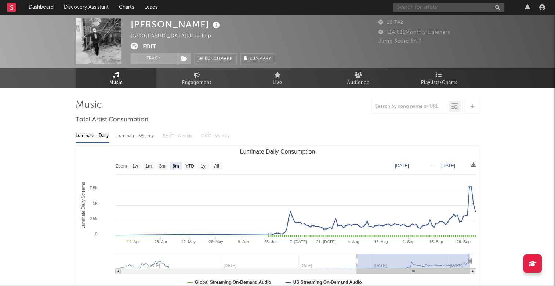
click at [421, 8] on input "text" at bounding box center [449, 7] width 110 height 9
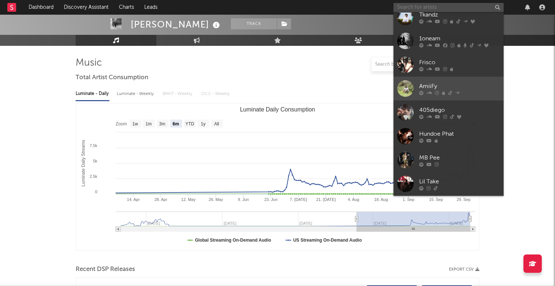
scroll to position [60, 0]
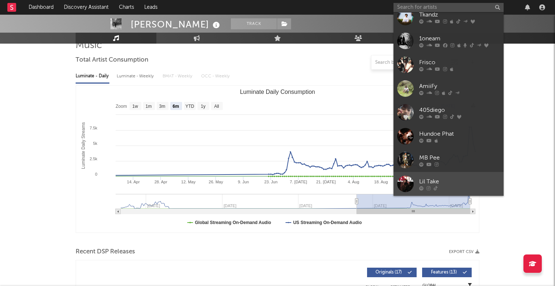
click at [440, 176] on link "Lil Take" at bounding box center [449, 184] width 110 height 24
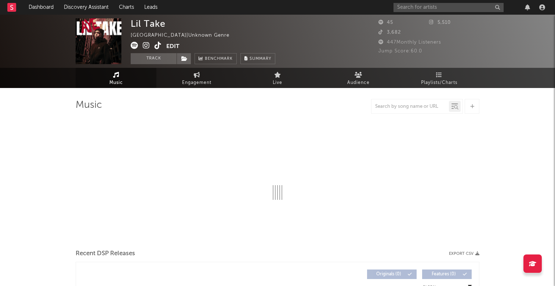
select select "1w"
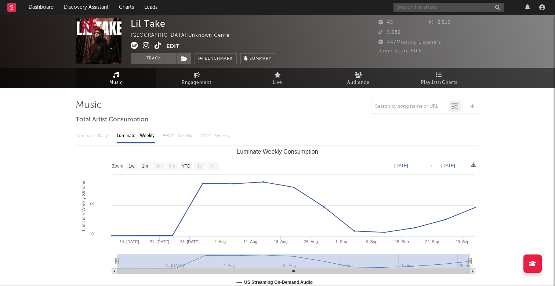
click at [409, 9] on input "text" at bounding box center [449, 7] width 110 height 9
click at [459, 12] on input "text" at bounding box center [449, 7] width 110 height 9
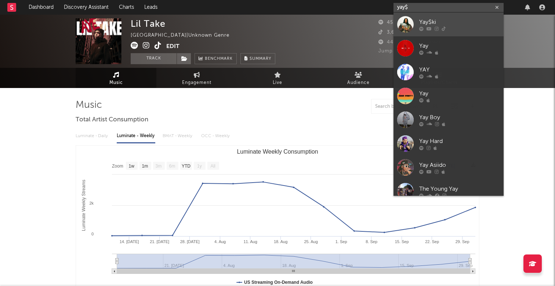
type input "yay$"
click at [475, 20] on div "Yay$ki" at bounding box center [459, 22] width 81 height 9
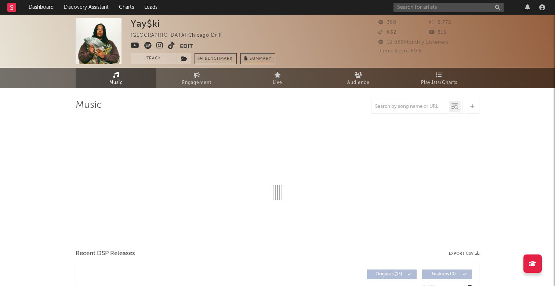
select select "1w"
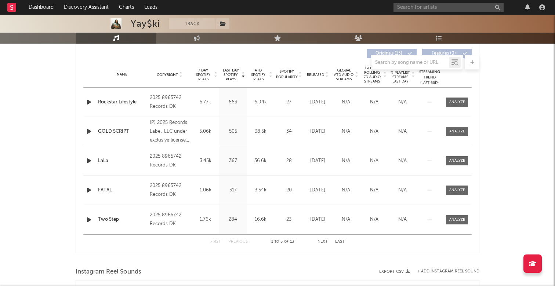
scroll to position [279, 0]
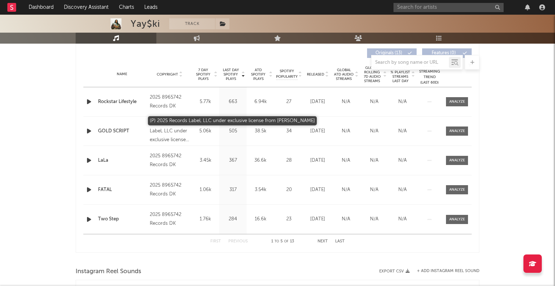
click at [169, 124] on div "(P) 2025 Records Label, LLC under exclusive license from [PERSON_NAME]" at bounding box center [170, 131] width 40 height 26
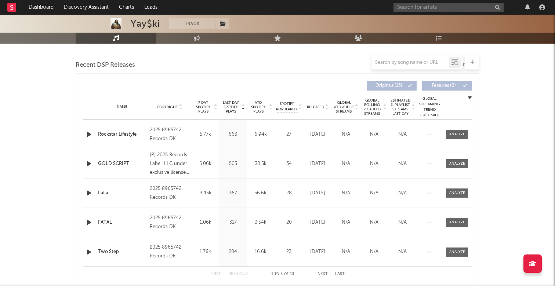
scroll to position [180, 0]
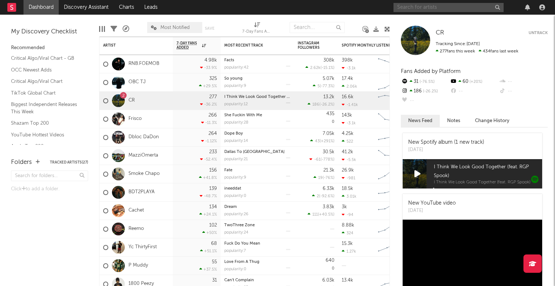
click at [443, 11] on input "text" at bounding box center [449, 7] width 110 height 9
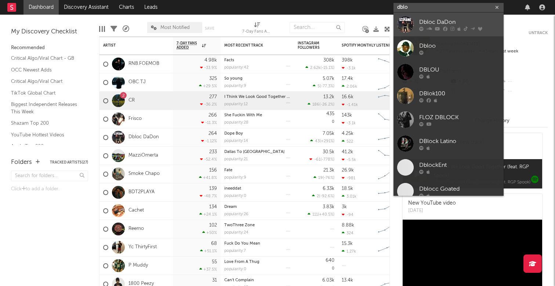
type input "dblo"
click at [454, 23] on div "Dbloc DaDon" at bounding box center [459, 22] width 81 height 9
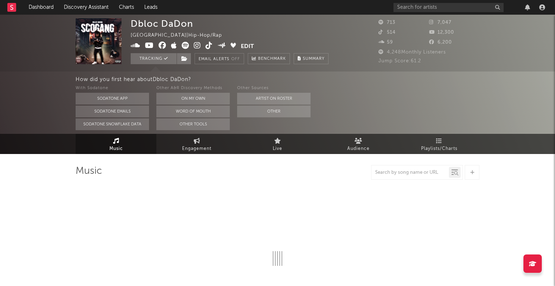
select select "1w"
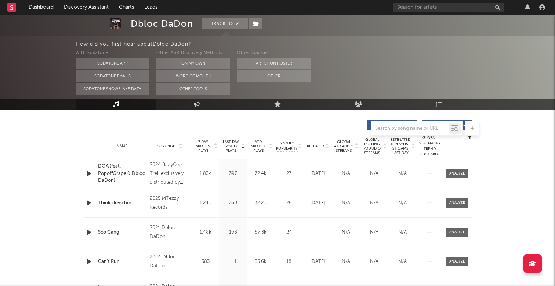
scroll to position [167, 0]
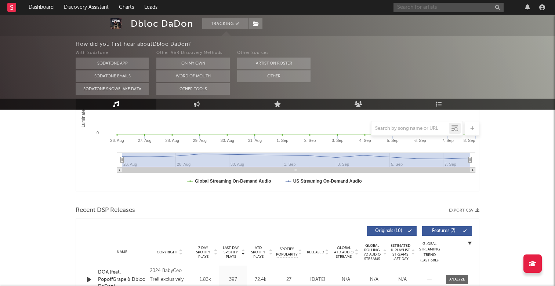
click at [448, 9] on input "text" at bounding box center [449, 7] width 110 height 9
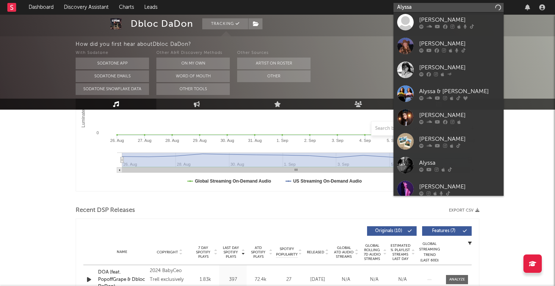
scroll to position [103, 0]
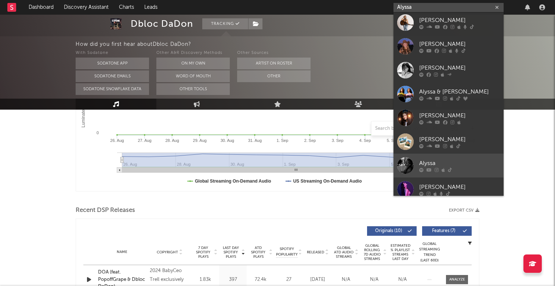
type input "Alyssa"
click at [464, 159] on div "Alyssa" at bounding box center [459, 163] width 81 height 9
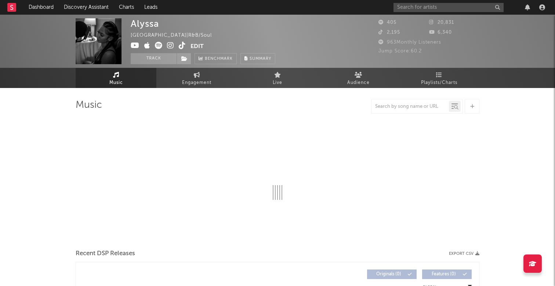
select select "1w"
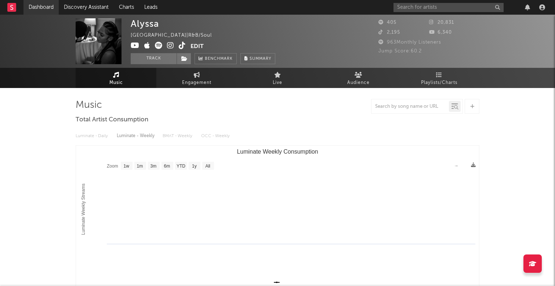
click at [40, 11] on link "Dashboard" at bounding box center [40, 7] width 35 height 15
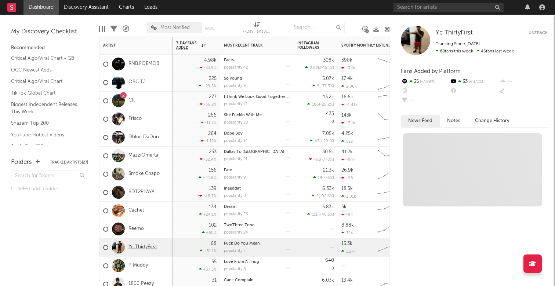
click at [148, 246] on link "Yc ThirtyFirst" at bounding box center [143, 248] width 28 height 6
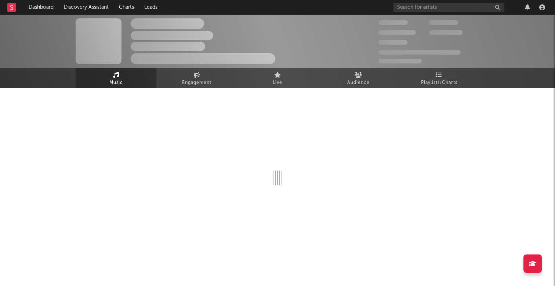
select select "1w"
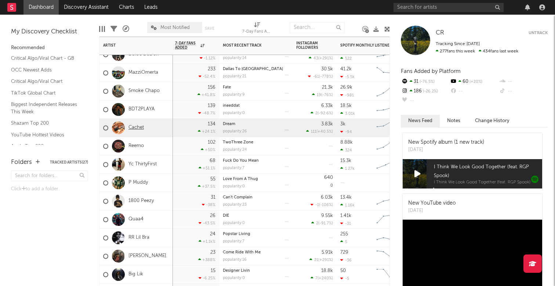
click at [135, 127] on link "Cachet" at bounding box center [136, 128] width 15 height 6
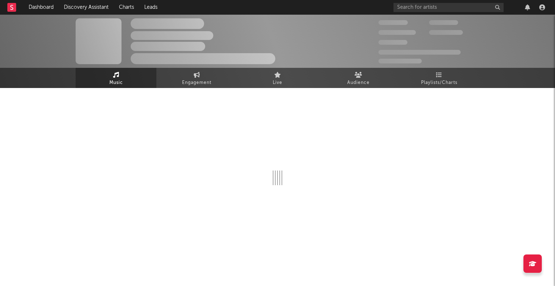
select select "1w"
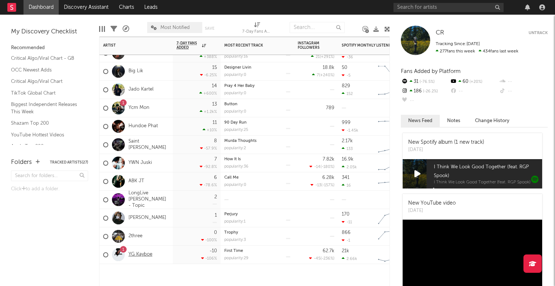
click at [145, 255] on link "YG Kayboe" at bounding box center [141, 255] width 24 height 6
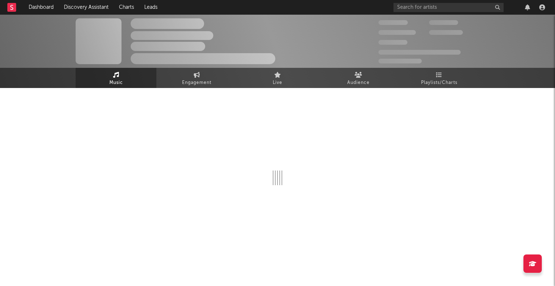
select select "6m"
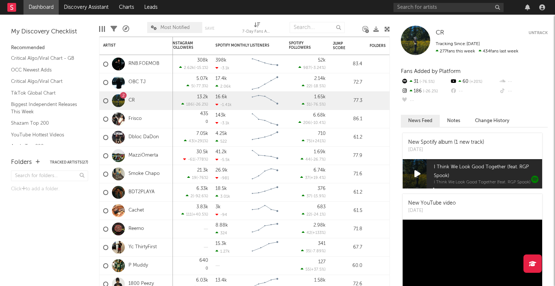
click at [383, 9] on nav "Dashboard Discovery Assistant Charts Leads" at bounding box center [277, 7] width 555 height 15
click at [543, 10] on icon "button" at bounding box center [542, 7] width 6 height 6
click at [382, 6] on nav "Dashboard Discovery Assistant Charts Leads" at bounding box center [277, 7] width 555 height 15
click at [446, 7] on input "text" at bounding box center [449, 7] width 110 height 9
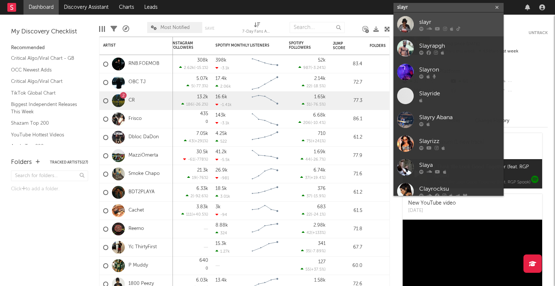
type input "slayr"
click at [423, 19] on div "slayr" at bounding box center [459, 22] width 81 height 9
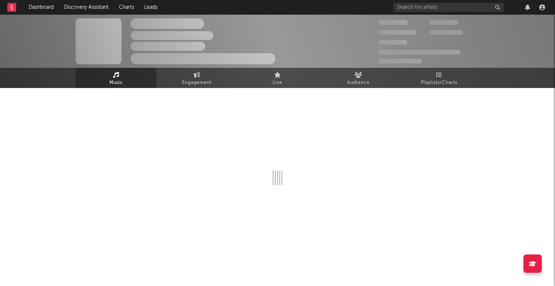
select select "6m"
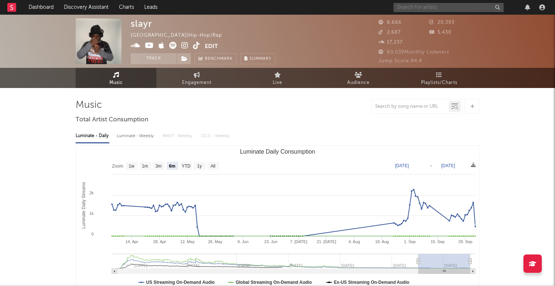
click at [441, 5] on input "text" at bounding box center [449, 7] width 110 height 9
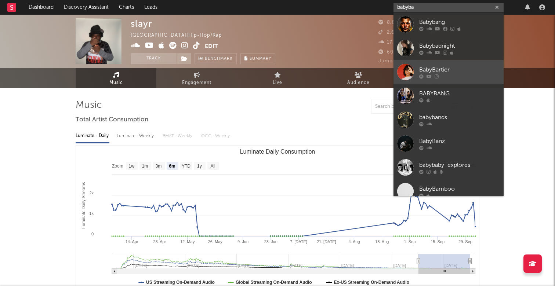
type input "babyba"
click at [446, 71] on div "BabyBartier" at bounding box center [459, 69] width 81 height 9
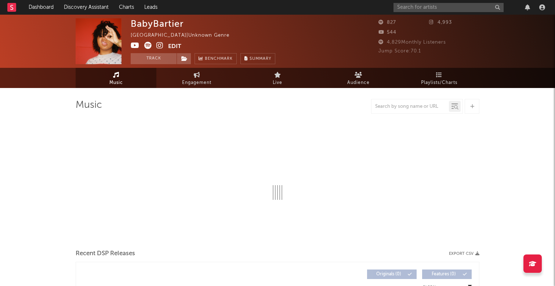
select select "6m"
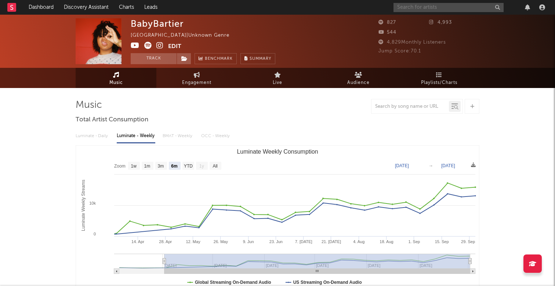
click at [452, 10] on input "text" at bounding box center [449, 7] width 110 height 9
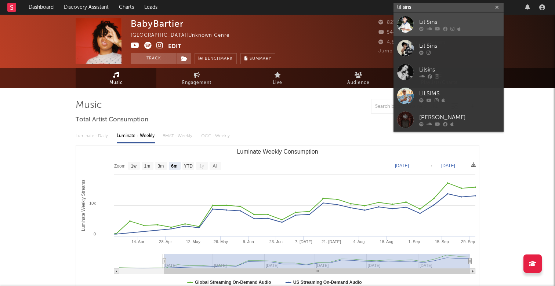
type input "lil sins"
click at [488, 25] on div "Lil Sins" at bounding box center [459, 22] width 81 height 9
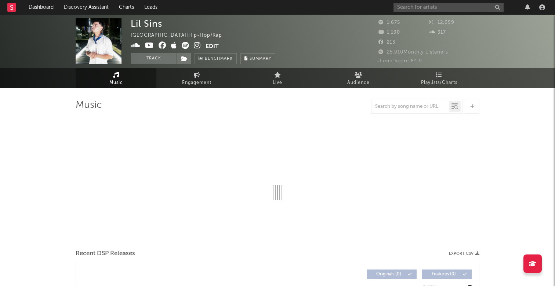
select select "1w"
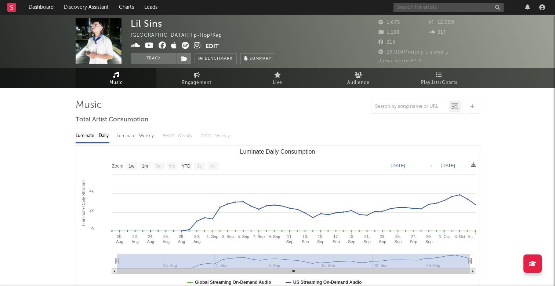
click at [449, 6] on input "text" at bounding box center [449, 7] width 110 height 9
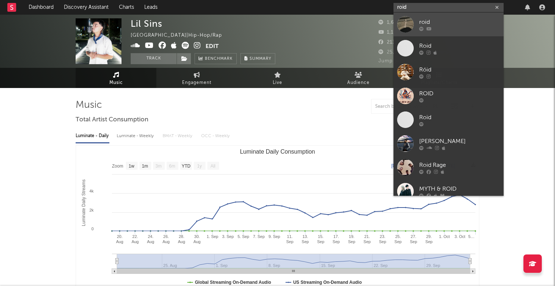
type input "roid"
click at [447, 25] on div "roid" at bounding box center [459, 22] width 81 height 9
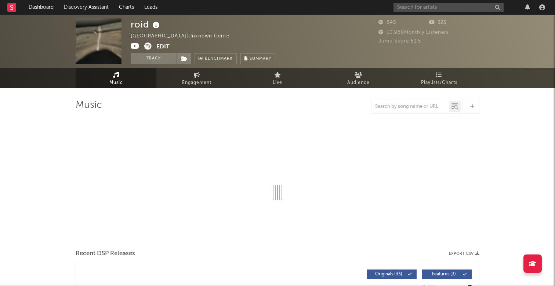
select select "1w"
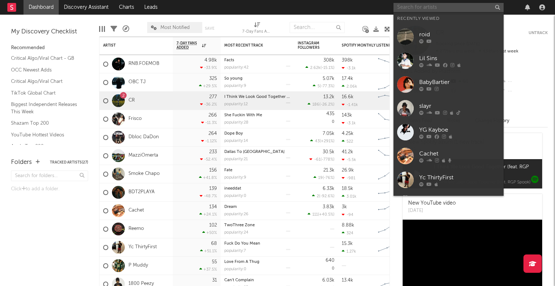
click at [433, 8] on input "text" at bounding box center [449, 7] width 110 height 9
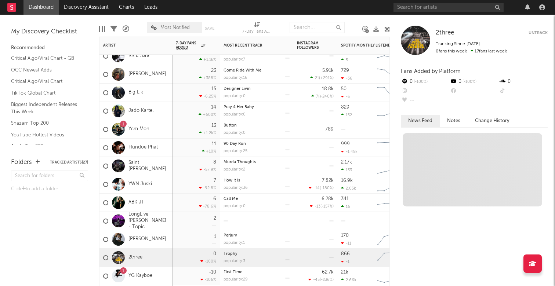
click at [134, 255] on link "2three" at bounding box center [136, 258] width 14 height 6
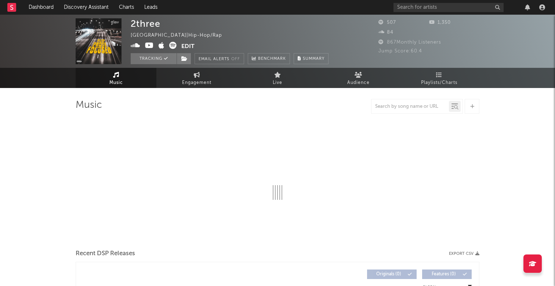
select select "6m"
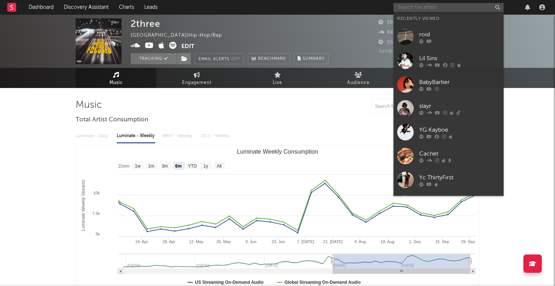
click at [435, 11] on input "text" at bounding box center [449, 7] width 110 height 9
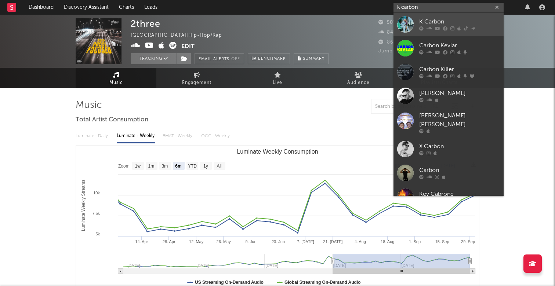
type input "k carbon"
click at [460, 21] on div "K Carbon" at bounding box center [459, 22] width 81 height 9
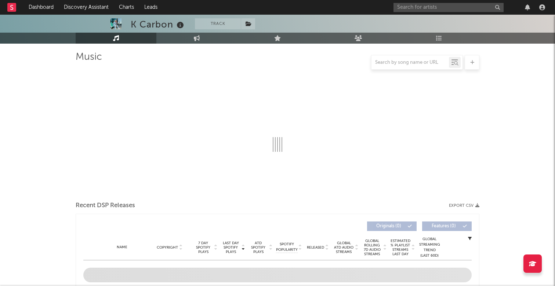
scroll to position [190, 0]
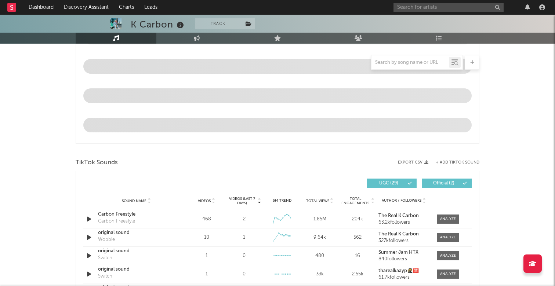
select select "6m"
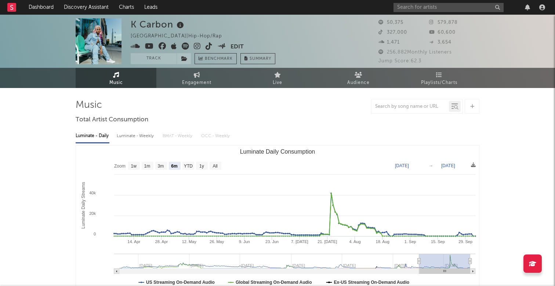
scroll to position [0, 0]
click at [270, 106] on div at bounding box center [278, 106] width 404 height 15
click at [218, 78] on link "Engagement" at bounding box center [196, 78] width 81 height 20
select select "1w"
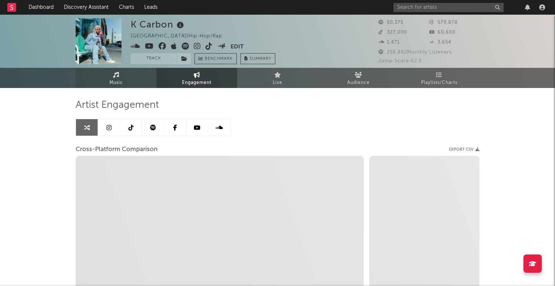
click at [136, 82] on link "Music" at bounding box center [116, 78] width 81 height 20
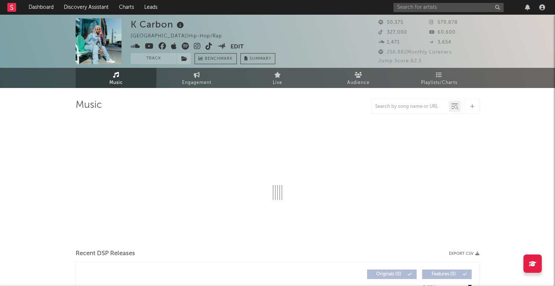
select select "6m"
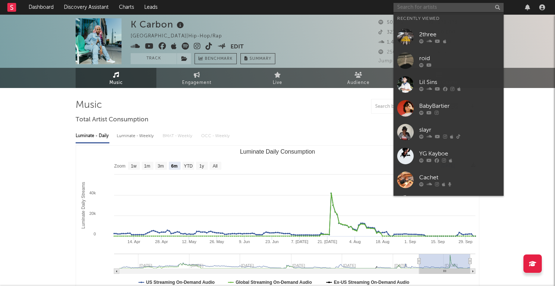
click at [408, 4] on input "text" at bounding box center [449, 7] width 110 height 9
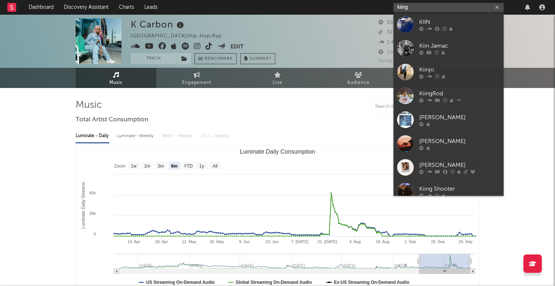
type input "king"
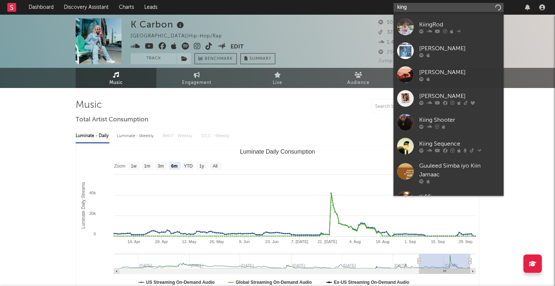
scroll to position [70, 0]
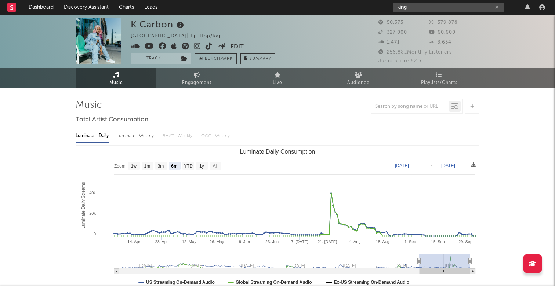
click at [496, 5] on icon "button" at bounding box center [497, 7] width 4 height 5
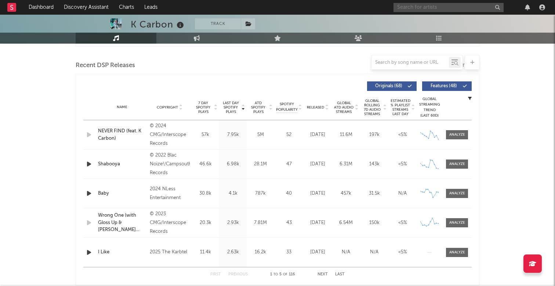
scroll to position [252, 0]
